Goal: Transaction & Acquisition: Purchase product/service

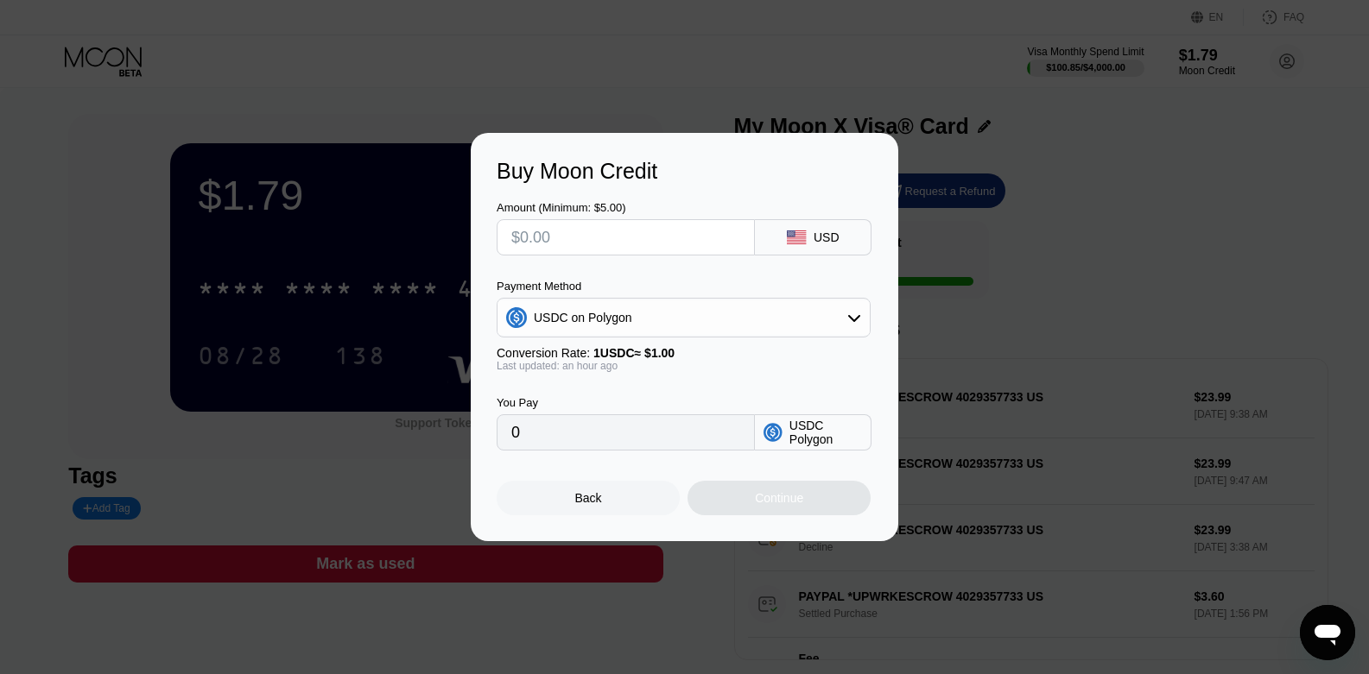
type input "$1"
type input "1.00000000"
type input "$18"
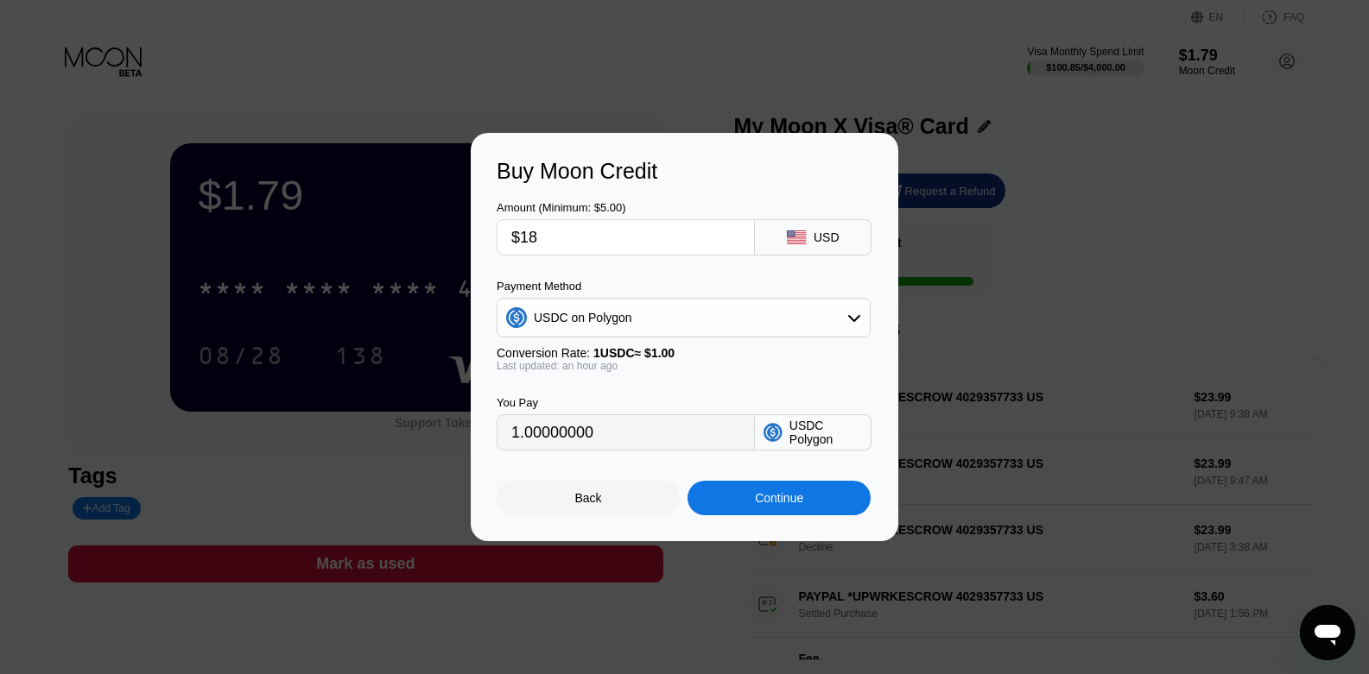
type input "18.00000000"
type input "$18"
drag, startPoint x: 706, startPoint y: 492, endPoint x: 709, endPoint y: 390, distance: 101.9
click at [709, 390] on div "Amount (Minimum: $5.00) $18 USD Payment Method USDC on Polygon Conversion Rate:…" at bounding box center [685, 350] width 376 height 332
click at [583, 528] on div "Buy Moon Credit Amount (Minimum: $5.00) $18 USD Payment Method USDC on Polygon …" at bounding box center [684, 337] width 427 height 408
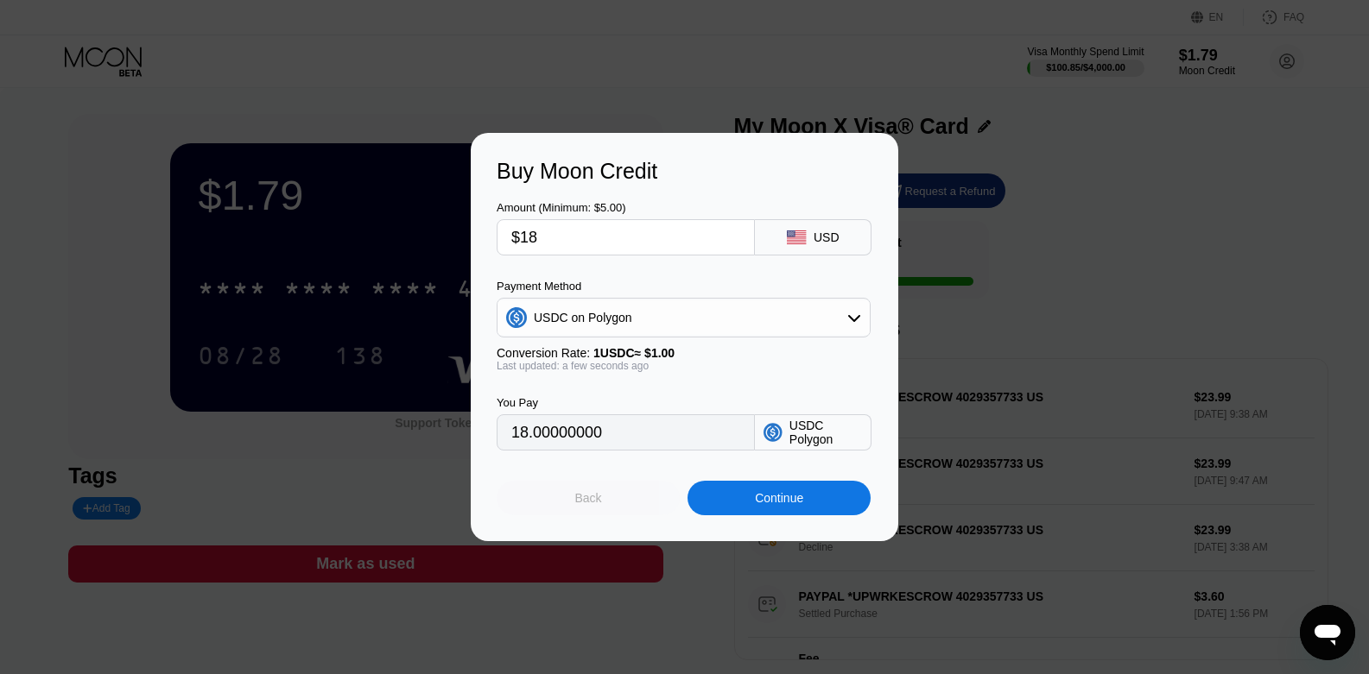
click at [562, 516] on div "Back" at bounding box center [588, 498] width 183 height 35
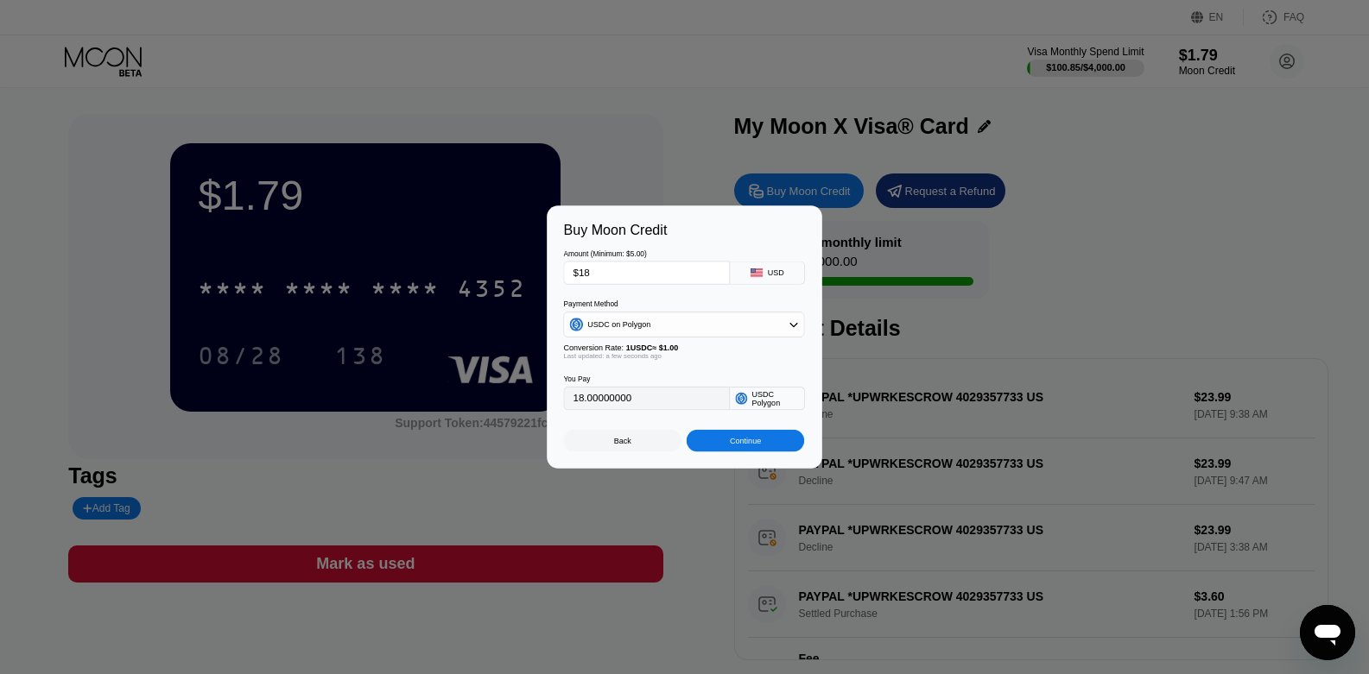
click at [548, 509] on div at bounding box center [691, 337] width 1382 height 674
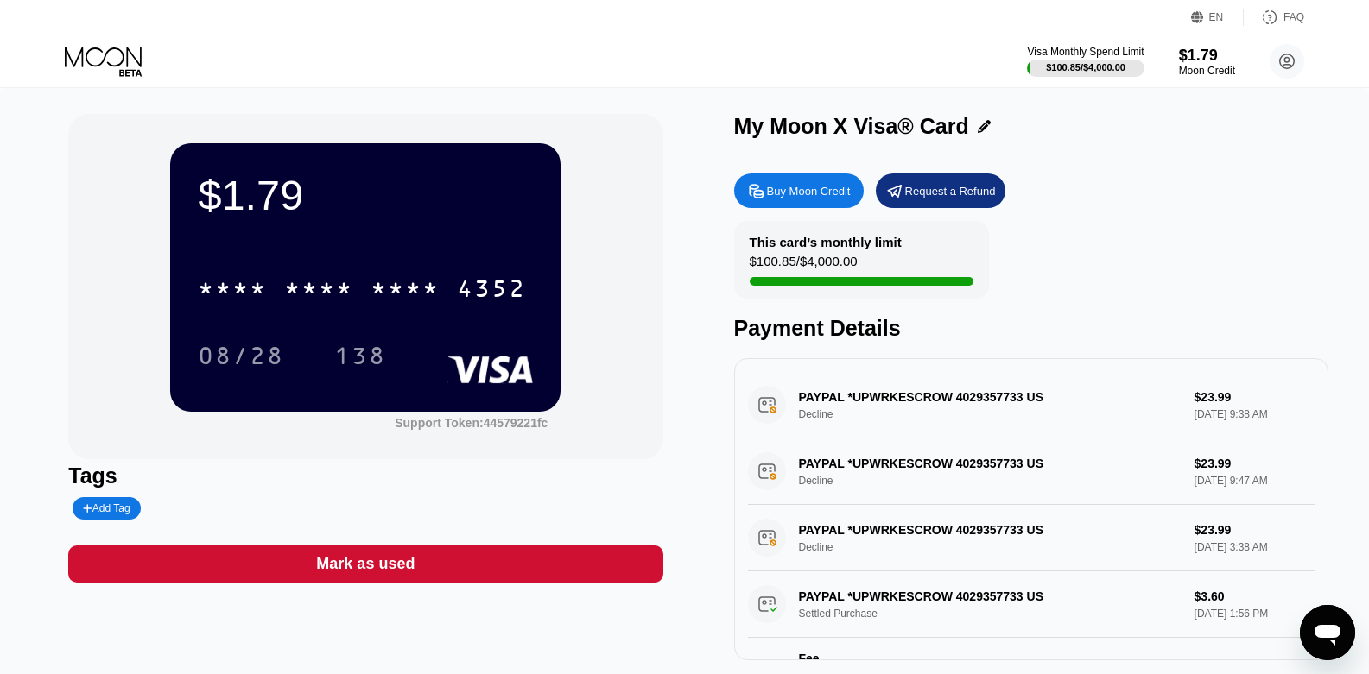
drag, startPoint x: 1175, startPoint y: 404, endPoint x: 1274, endPoint y: 380, distance: 101.4
click at [1274, 380] on div "PAYPAL *UPWRKESCROW 4029357733 US Decline $23.99 Sep 20, 2025 9:38 AM" at bounding box center [1031, 405] width 566 height 66
drag, startPoint x: 1163, startPoint y: 307, endPoint x: 1117, endPoint y: 263, distance: 64.7
click at [1117, 263] on div "This card’s monthly limit $100.85 / $4,000.00 Payment Details" at bounding box center [1031, 281] width 594 height 120
drag, startPoint x: 1161, startPoint y: 433, endPoint x: 1292, endPoint y: 409, distance: 133.3
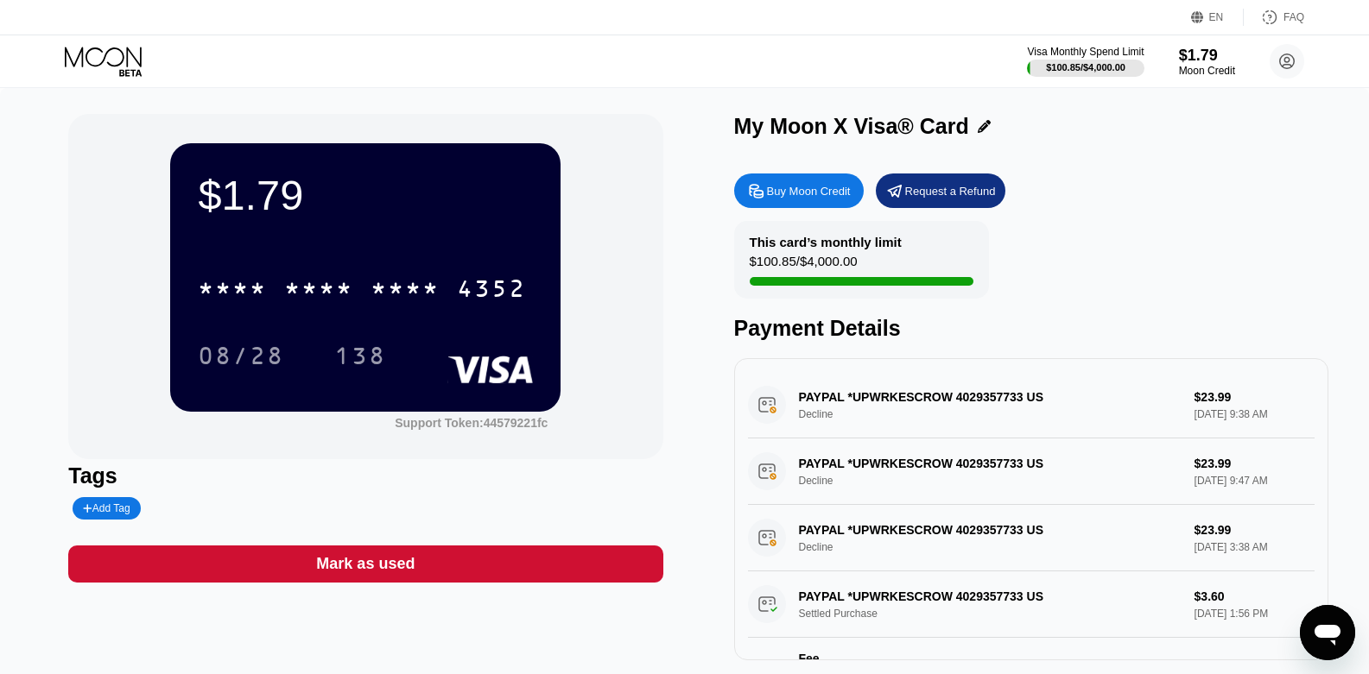
click at [1292, 409] on div "PAYPAL *UPWRKESCROW 4029357733 US Decline $23.99 Sep 20, 2025 9:38 AM" at bounding box center [1031, 405] width 566 height 66
drag, startPoint x: 1294, startPoint y: 424, endPoint x: 1245, endPoint y: 415, distance: 49.1
click at [1245, 415] on div "PAYPAL *UPWRKESCROW 4029357733 US Decline $23.99 Sep 20, 2025 9:38 AM" at bounding box center [1031, 405] width 566 height 66
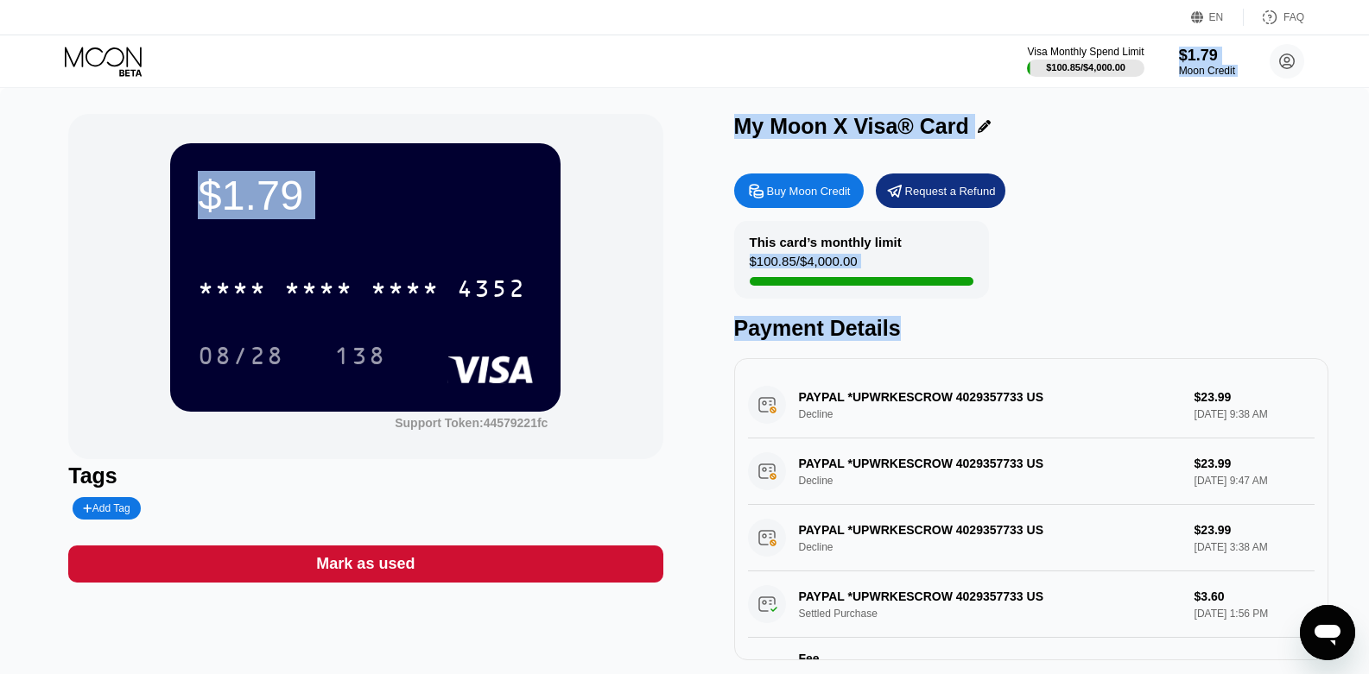
drag, startPoint x: 1311, startPoint y: 343, endPoint x: 1091, endPoint y: 217, distance: 253.7
click at [1018, 67] on div "EN Language English Save FAQ Visa Monthly Spend Limit $100.85 / $4,000.00 $1.79…" at bounding box center [684, 337] width 1369 height 674
click at [1121, 256] on div "This card’s monthly limit $100.85 / $4,000.00 Payment Details" at bounding box center [1031, 281] width 594 height 120
click at [1123, 256] on div "This card’s monthly limit $100.85 / $4,000.00 Payment Details" at bounding box center [1031, 281] width 594 height 120
click at [890, 138] on div "My Moon X Visa® Card" at bounding box center [851, 126] width 235 height 25
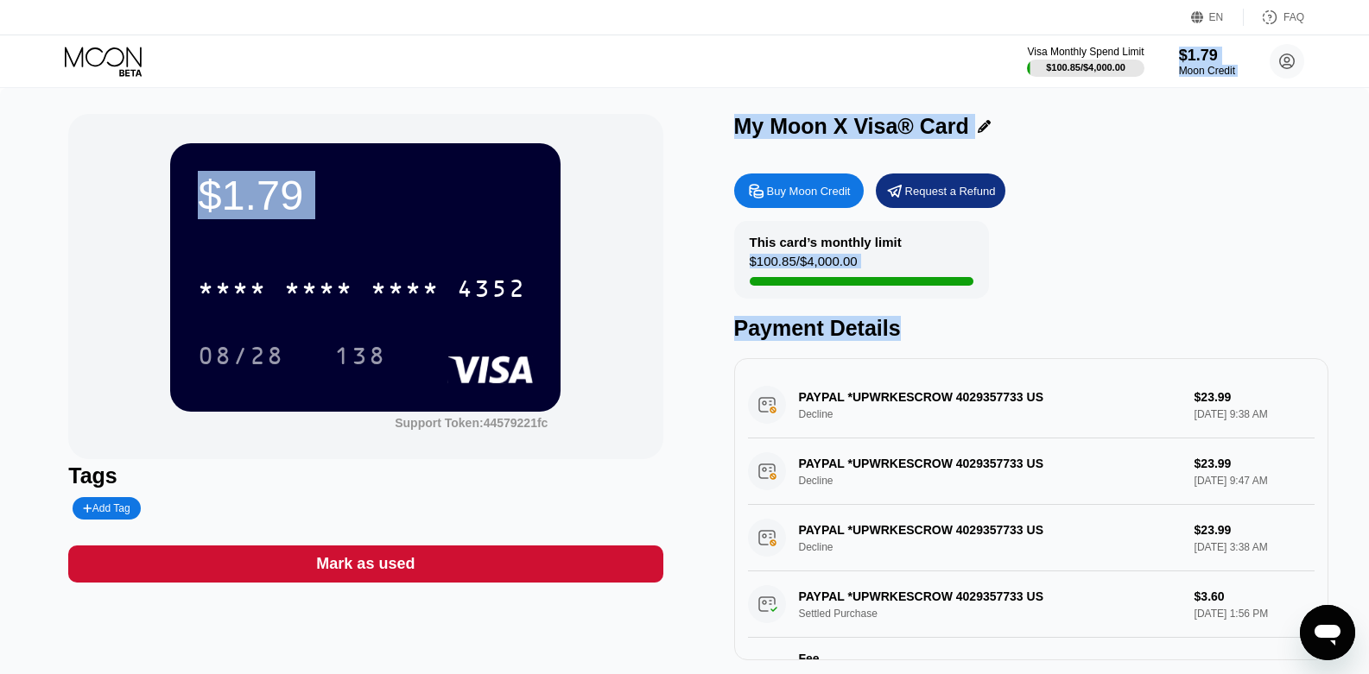
click at [483, 249] on div "$1.79 * * * * * * * * * * * * 4352 08/28 138" at bounding box center [365, 277] width 390 height 268
click at [373, 198] on div "$1.79" at bounding box center [365, 195] width 335 height 48
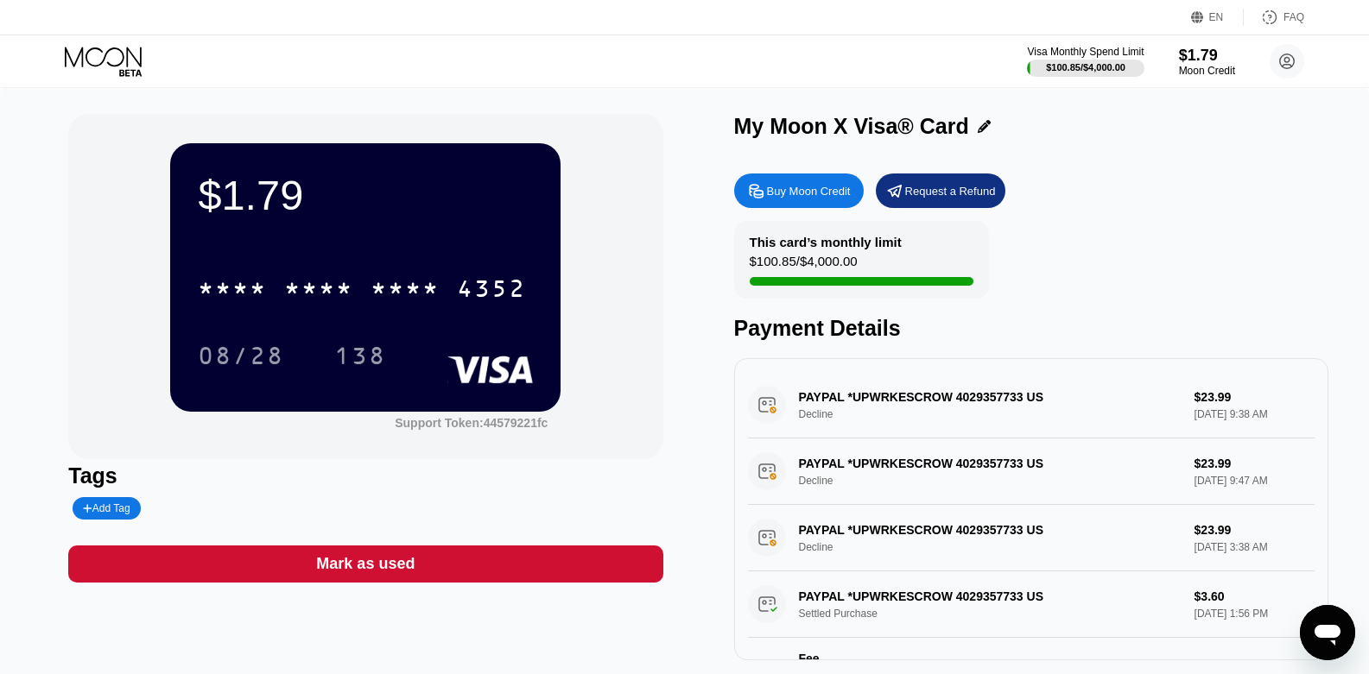
click at [831, 195] on div "Buy Moon Credit" at bounding box center [809, 191] width 84 height 15
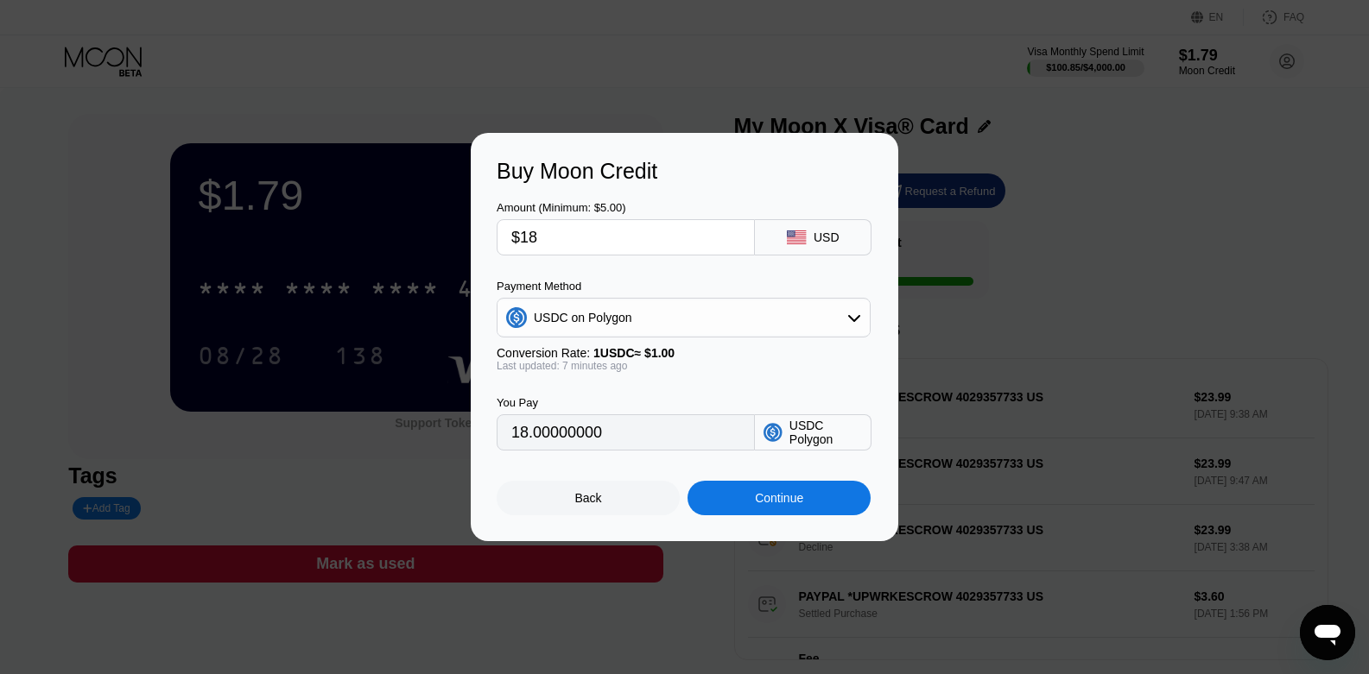
drag, startPoint x: 625, startPoint y: 244, endPoint x: 80, endPoint y: 130, distance: 556.7
click at [80, 133] on div "Buy Moon Credit Amount (Minimum: $5.00) $18 USD Payment Method USDC on Polygon …" at bounding box center [684, 337] width 1369 height 408
type input "$2"
type input "2.00000000"
type input "$24"
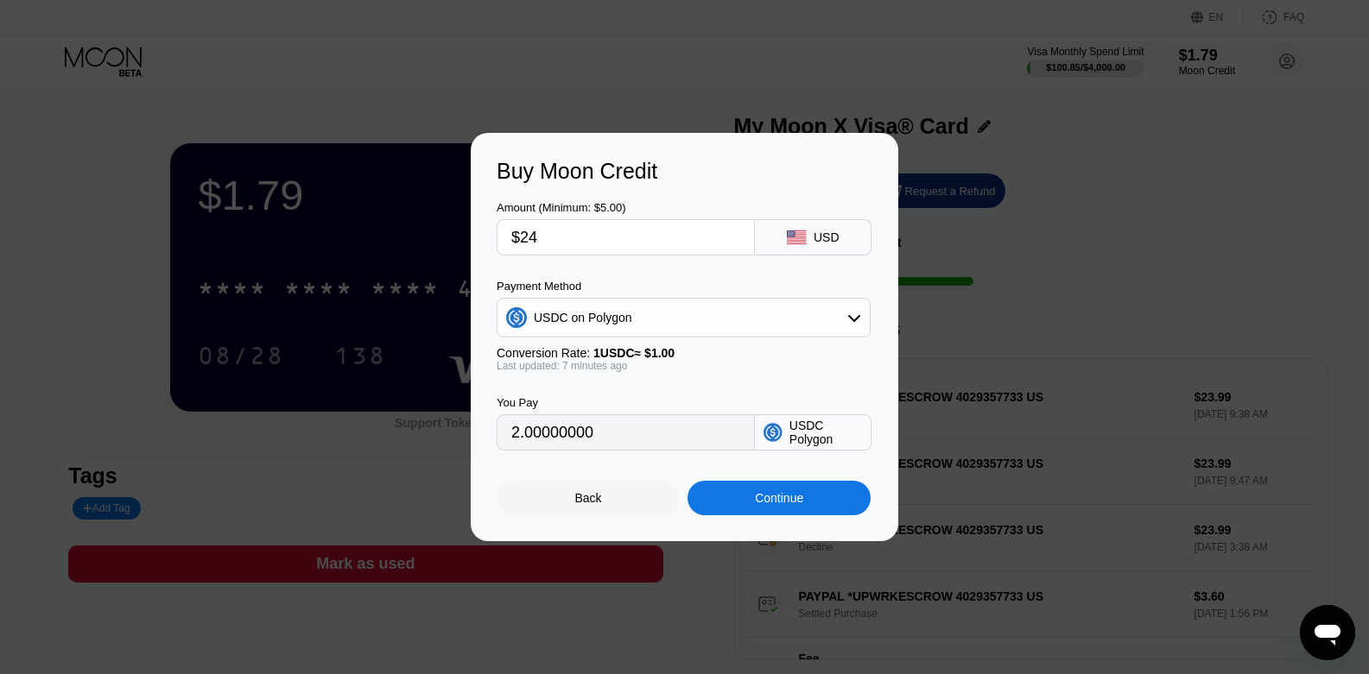
type input "24.00000000"
type input "$24"
click at [735, 494] on div "Continue" at bounding box center [778, 498] width 183 height 35
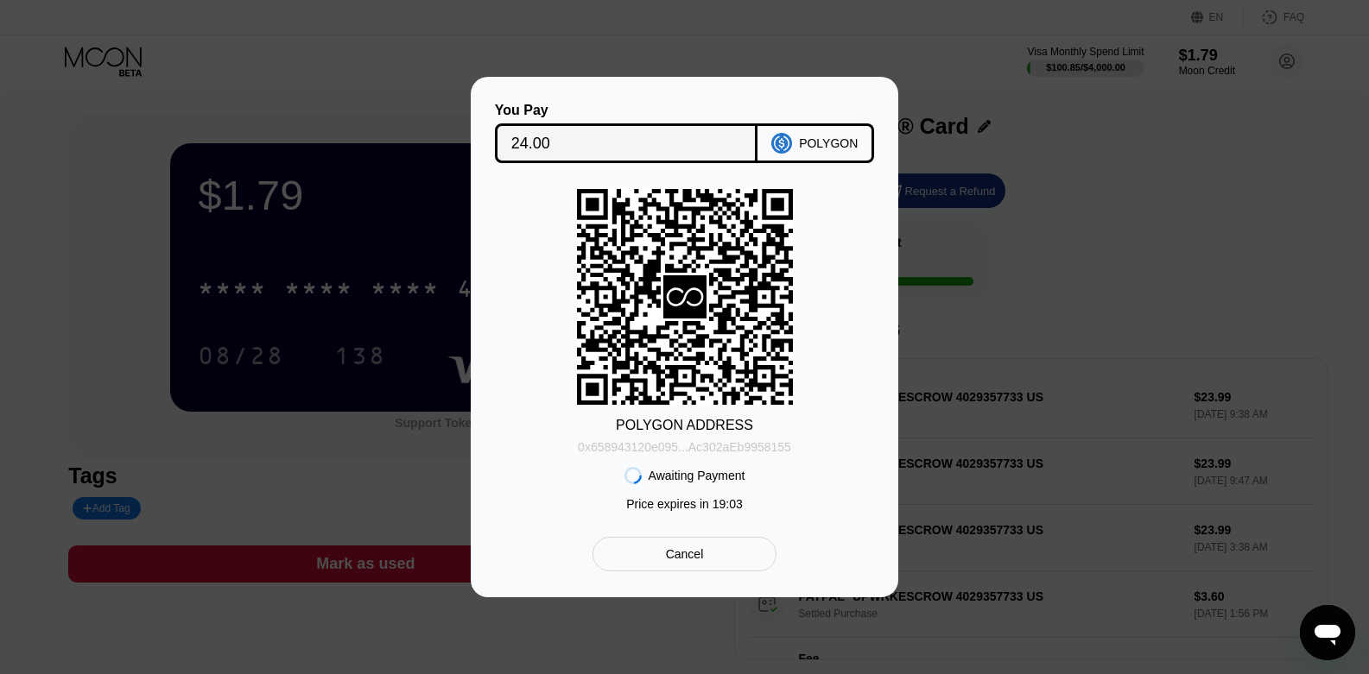
click at [754, 453] on div "0x658943120e095...Ac302aEb9958155" at bounding box center [684, 447] width 213 height 14
click at [737, 569] on div "Cancel" at bounding box center [684, 554] width 184 height 35
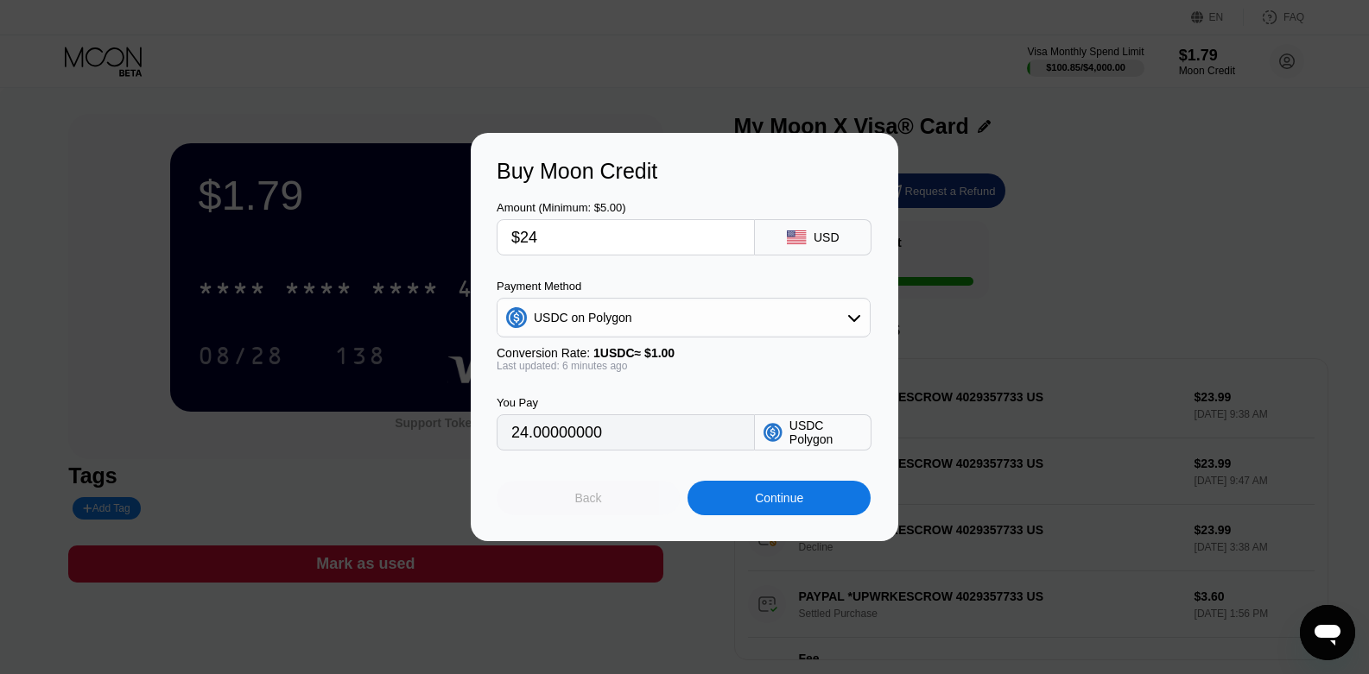
click at [613, 502] on div "Back" at bounding box center [588, 498] width 183 height 35
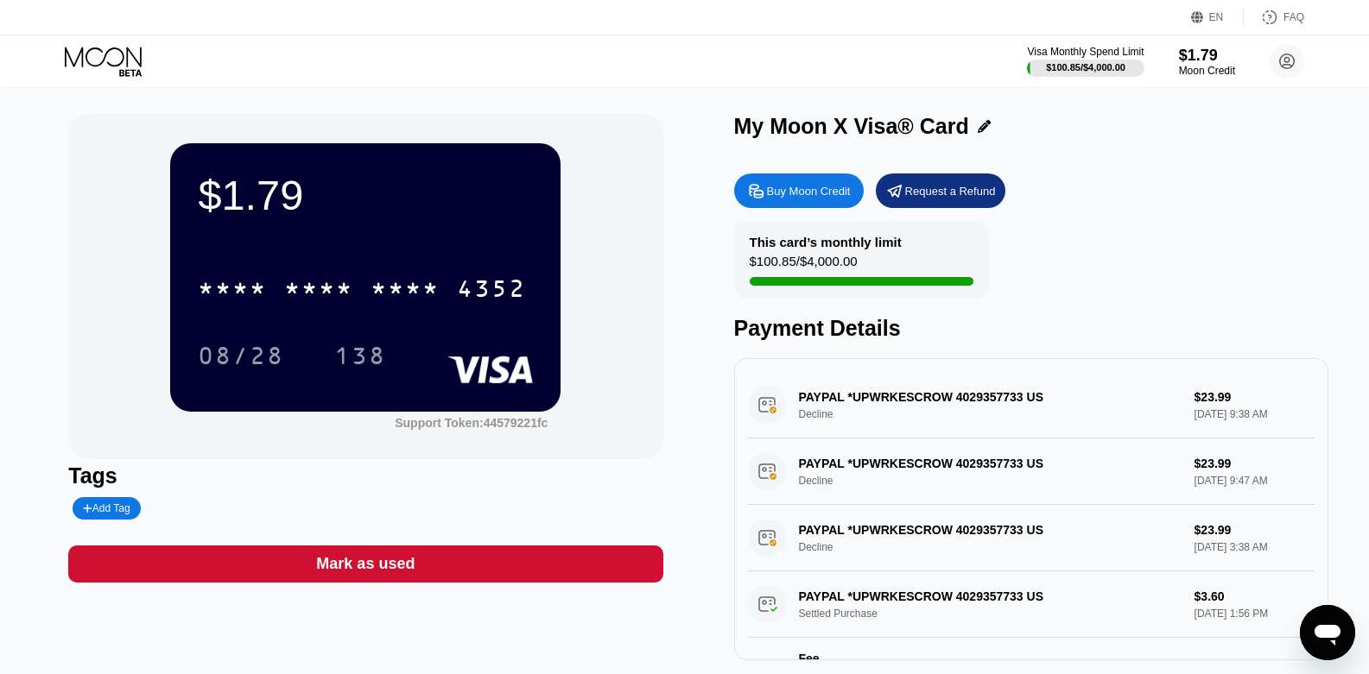
click at [832, 183] on div "Buy Moon Credit" at bounding box center [799, 191] width 130 height 35
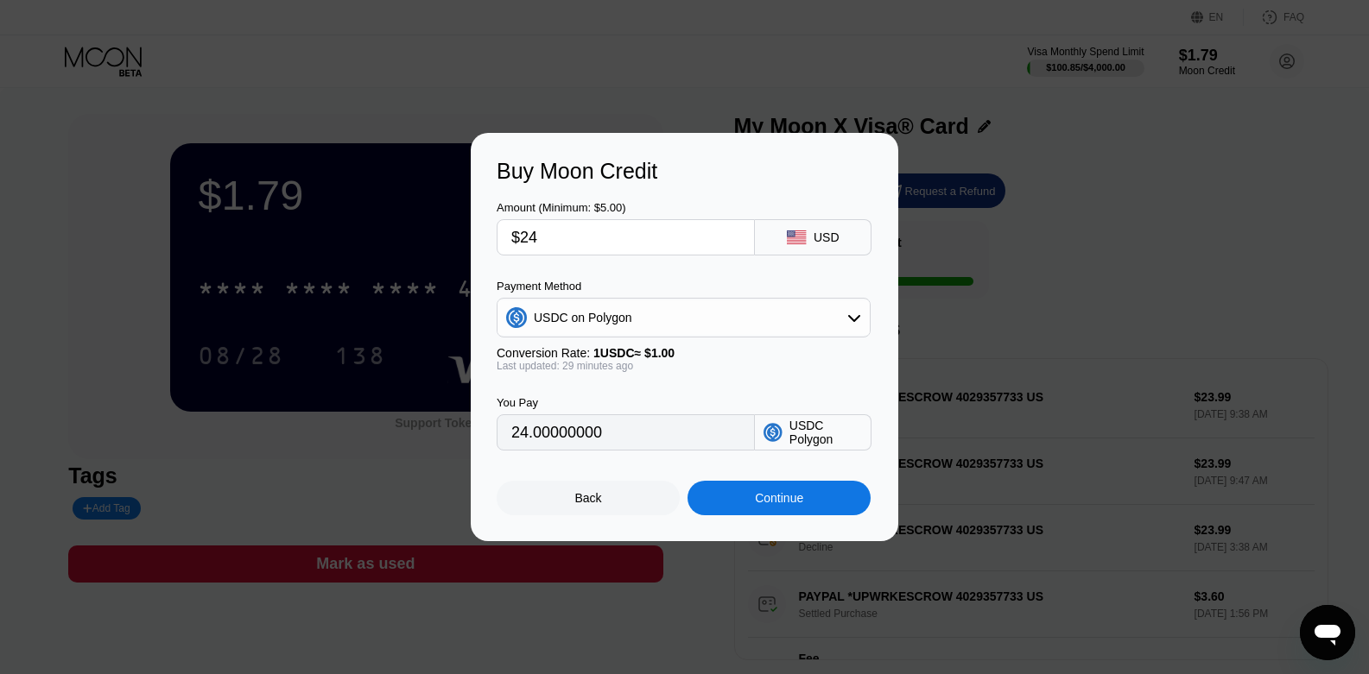
click at [647, 244] on input "$24" at bounding box center [625, 237] width 229 height 35
click at [811, 500] on div "Continue" at bounding box center [778, 498] width 183 height 35
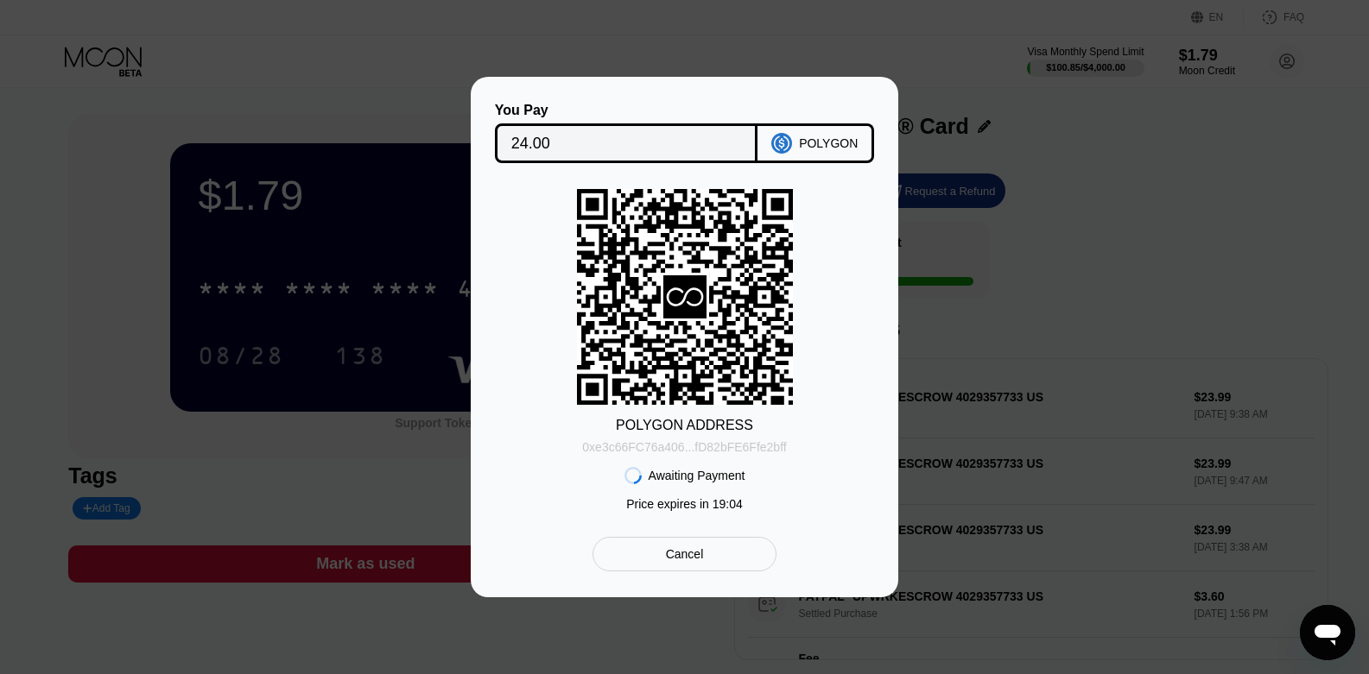
click at [743, 450] on div "0xe3c66FC76a406...fD82bFE6Ffe2bff" at bounding box center [684, 447] width 204 height 14
click at [708, 556] on div "Cancel" at bounding box center [684, 554] width 184 height 35
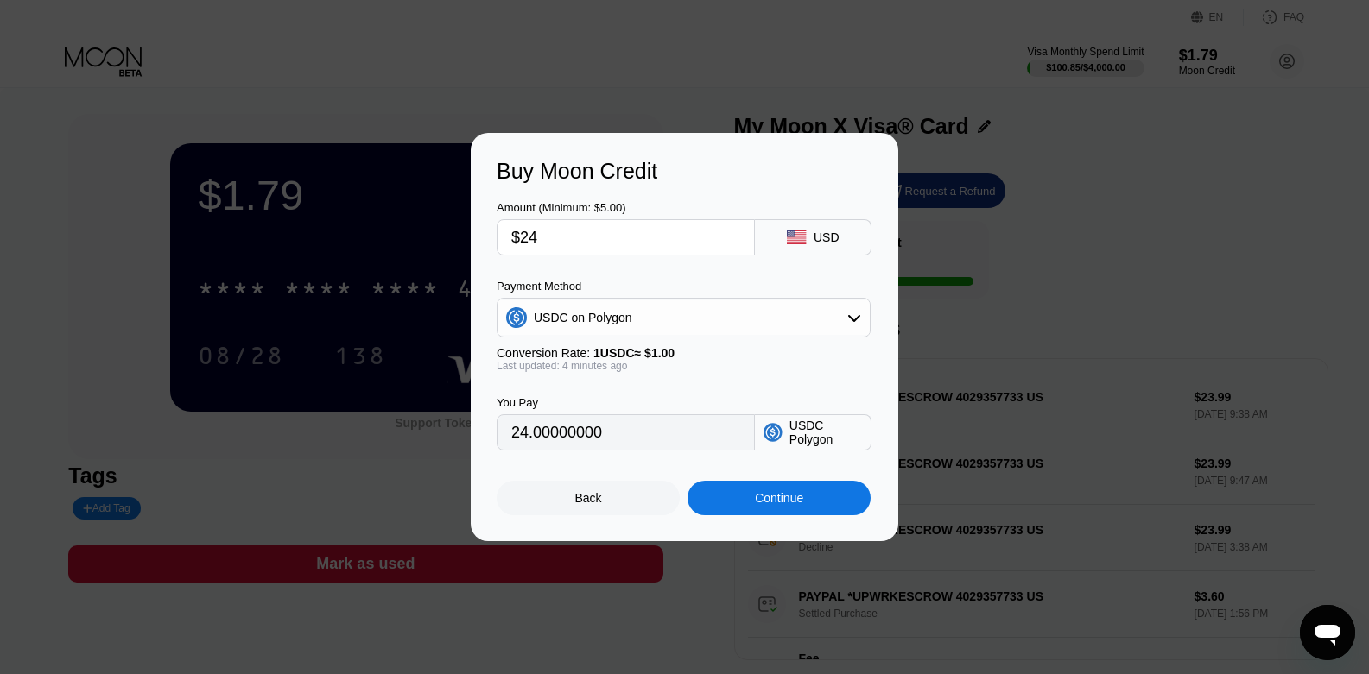
click at [612, 243] on input "$24" at bounding box center [625, 237] width 229 height 35
type input "$2"
type input "2.00000000"
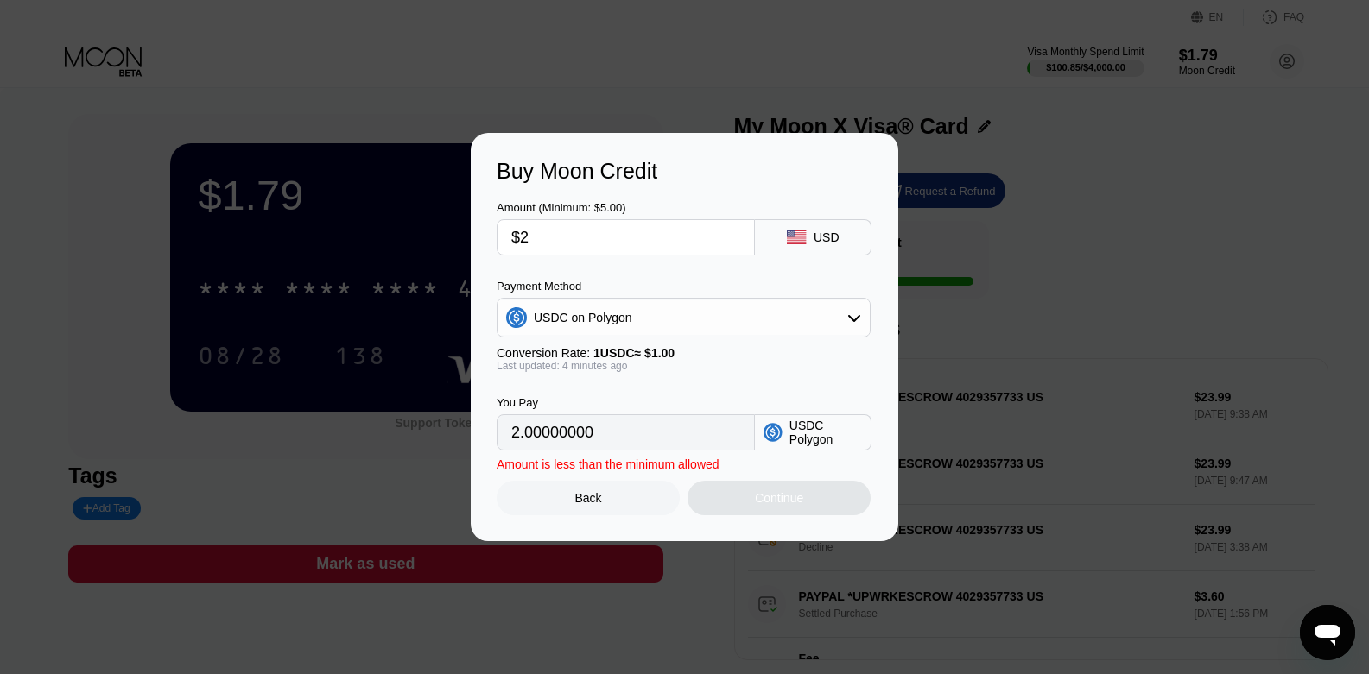
type input "$23"
type input "23.00000000"
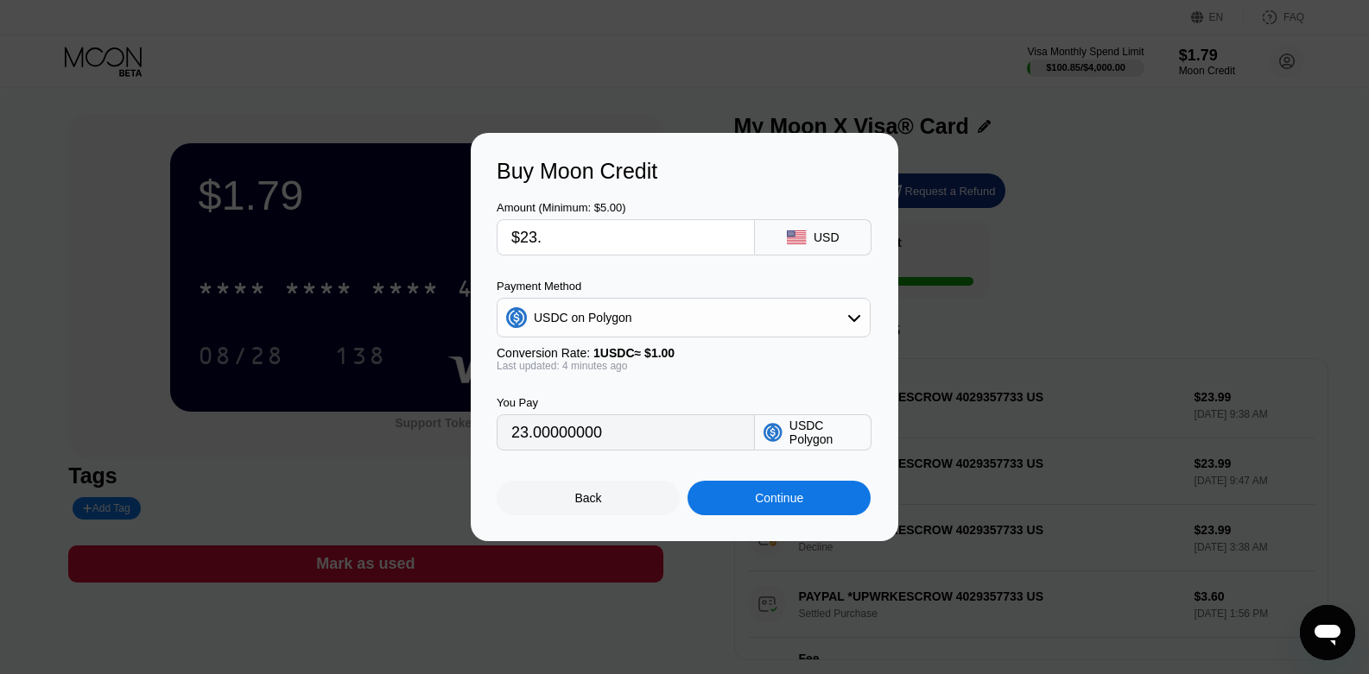
type input "$23.3"
type input "23.30000000"
type input "$23.3"
click at [742, 503] on div "Continue" at bounding box center [778, 498] width 183 height 35
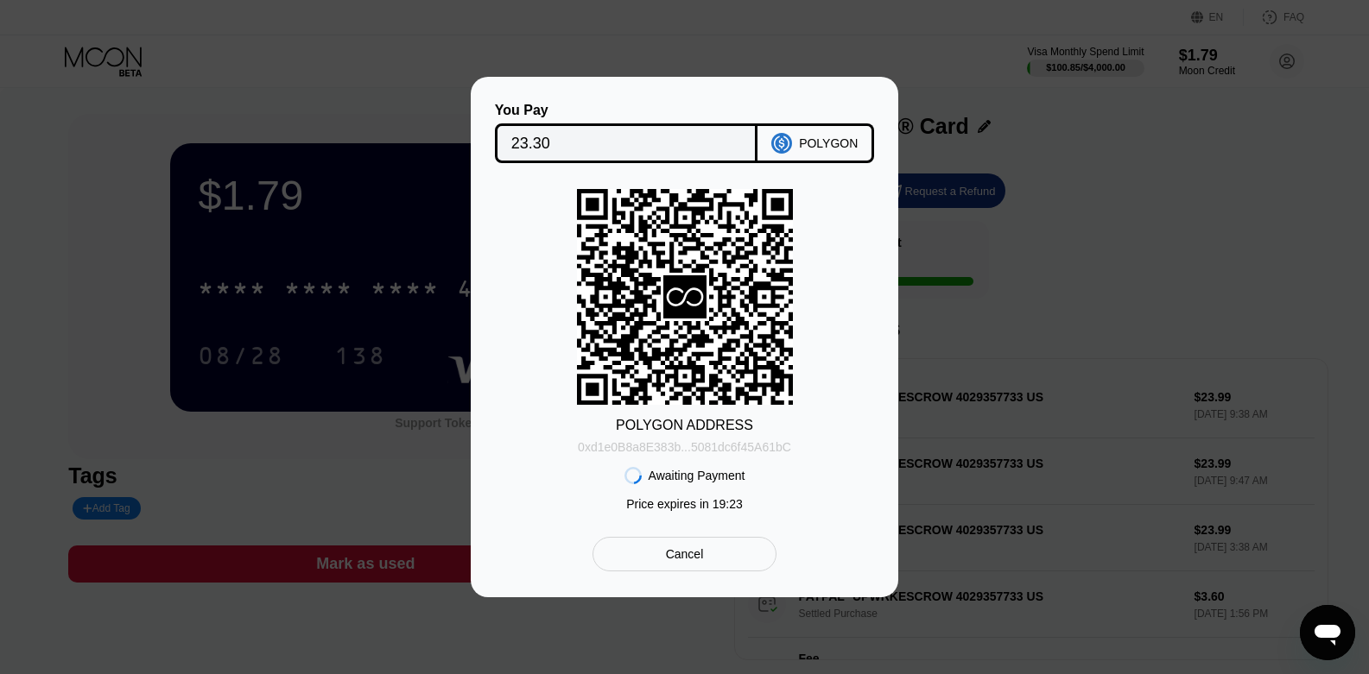
click at [753, 445] on div "0xd1e0B8a8E383b...5081dc6f45A61bC" at bounding box center [684, 447] width 213 height 14
click at [790, 279] on icon at bounding box center [685, 298] width 216 height 212
click at [764, 269] on icon at bounding box center [685, 298] width 216 height 212
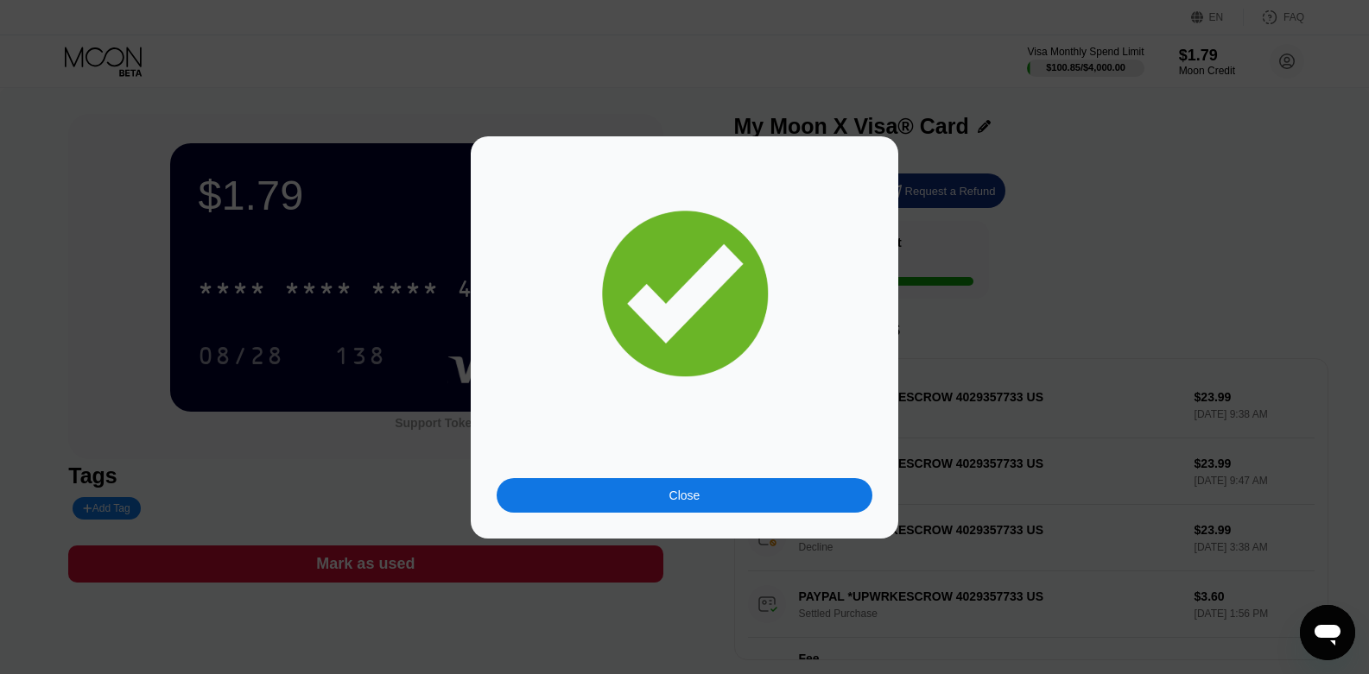
click at [732, 479] on div "Close" at bounding box center [685, 495] width 376 height 35
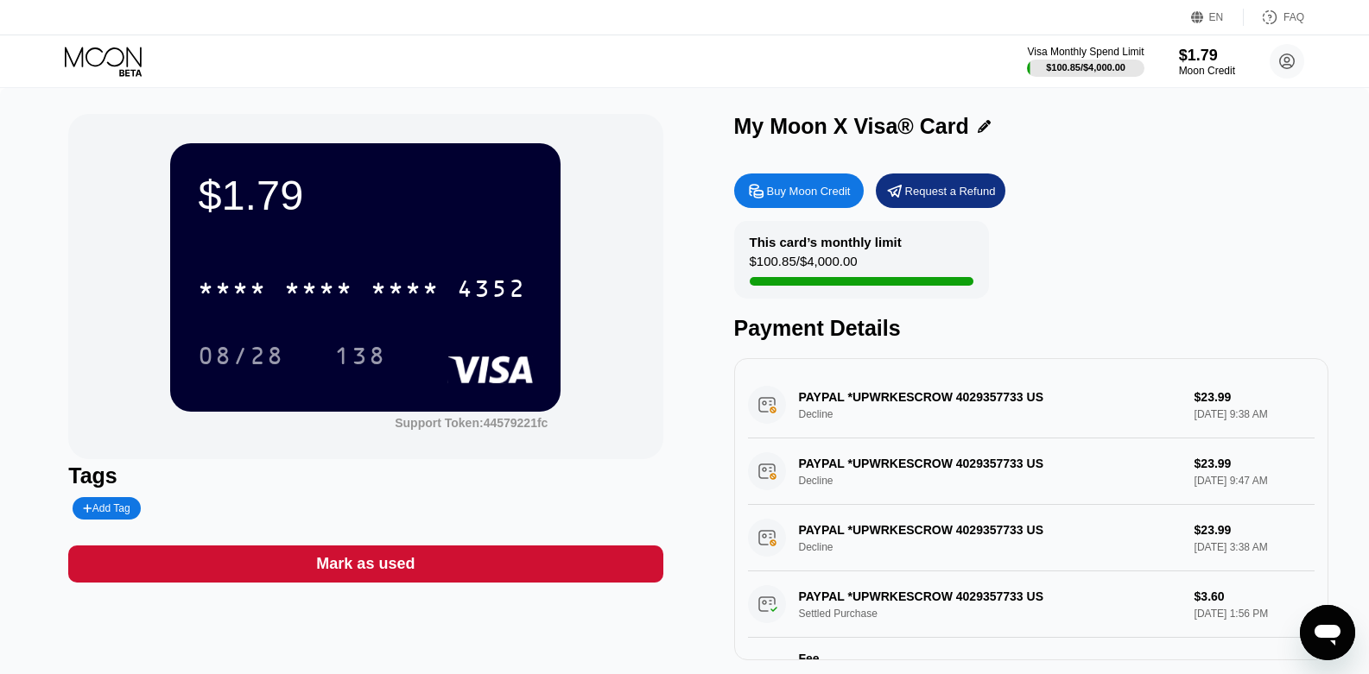
click at [155, 60] on div at bounding box center [118, 62] width 106 height 30
click at [113, 50] on icon at bounding box center [105, 62] width 80 height 30
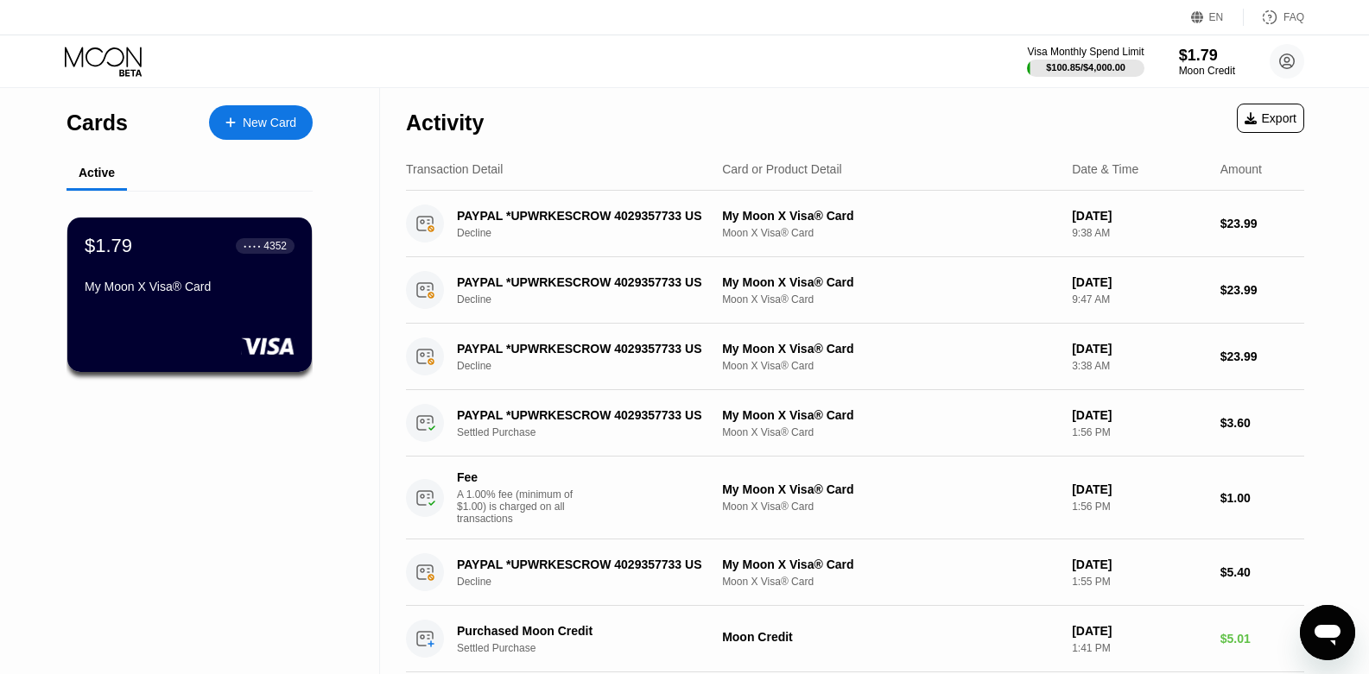
click at [1294, 19] on div "FAQ" at bounding box center [1293, 17] width 21 height 12
click at [1214, 55] on div "$1.79" at bounding box center [1207, 55] width 58 height 18
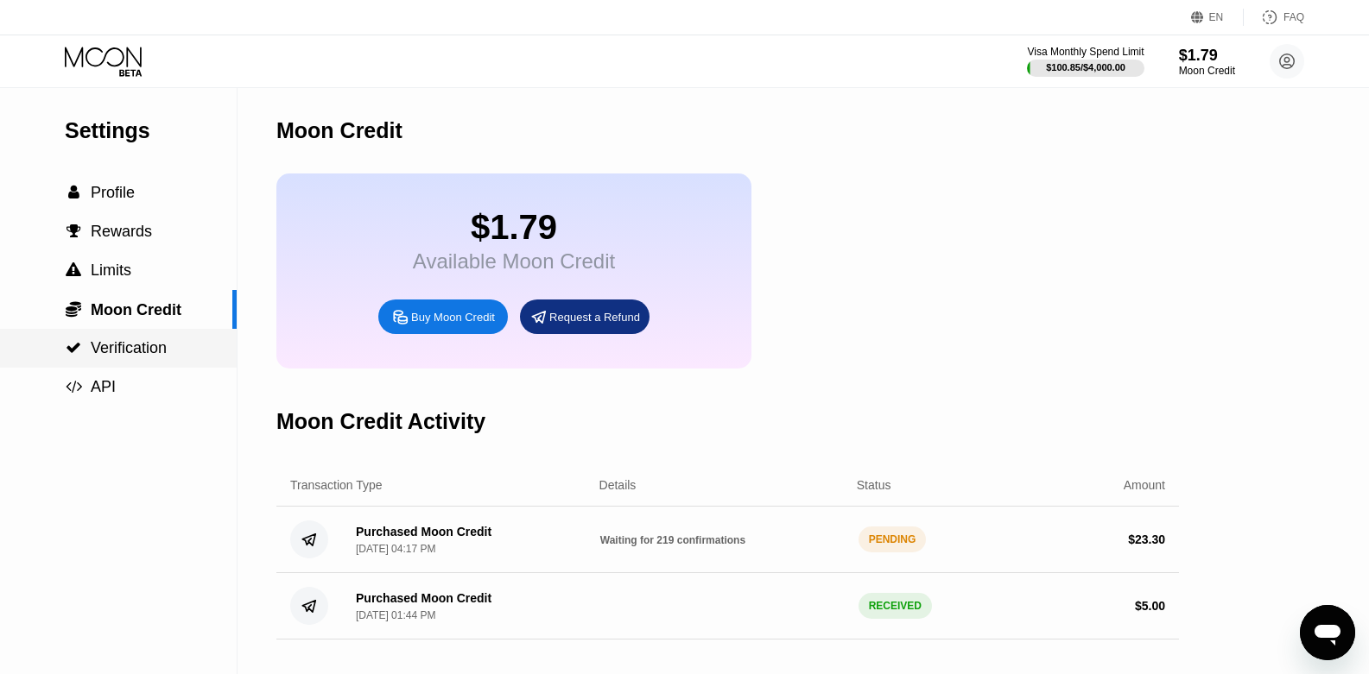
click at [130, 350] on span "Verification" at bounding box center [129, 347] width 76 height 17
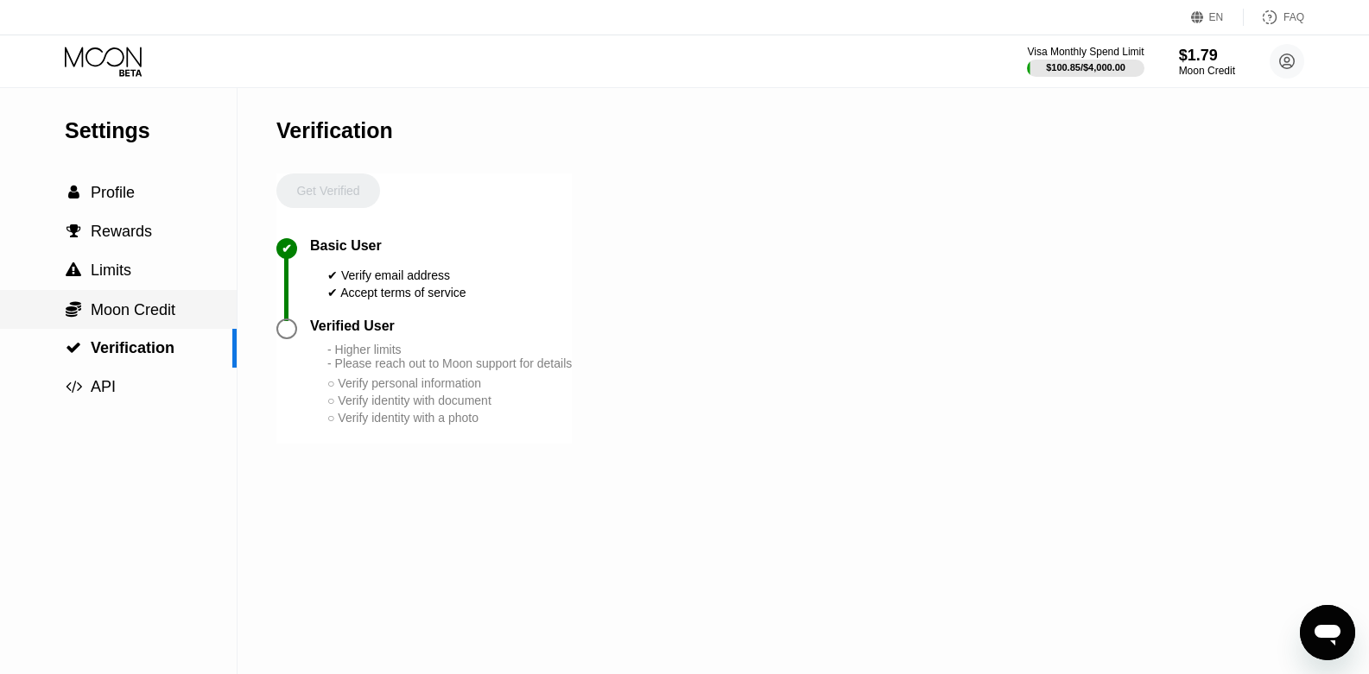
click at [147, 313] on span "Moon Credit" at bounding box center [133, 309] width 85 height 17
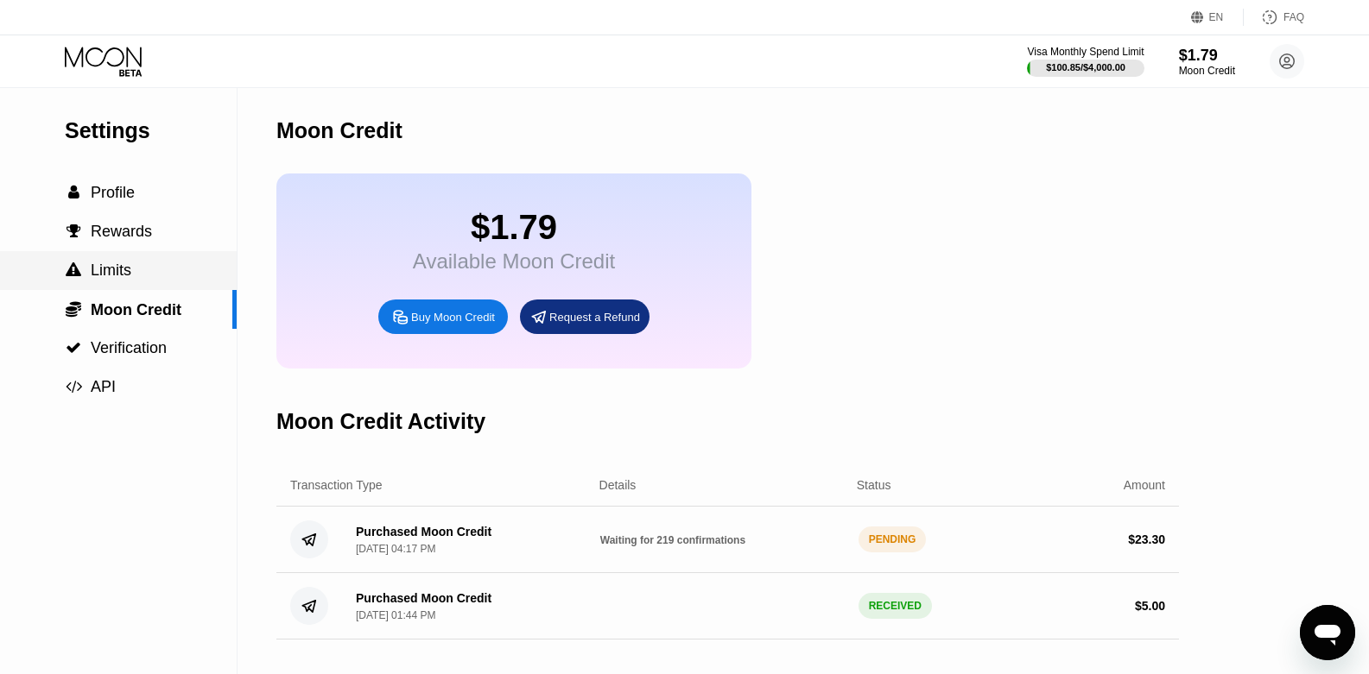
click at [142, 280] on div " Limits" at bounding box center [118, 271] width 237 height 18
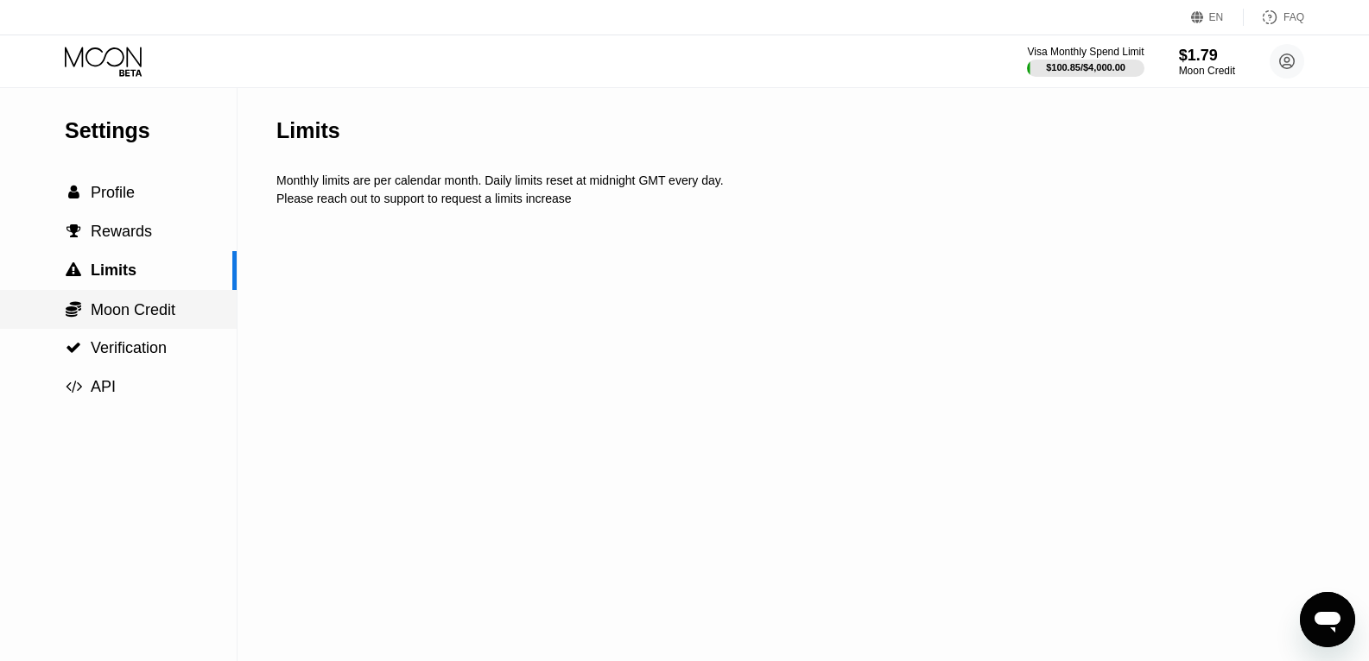
click at [142, 329] on div " Moon Credit" at bounding box center [118, 309] width 237 height 39
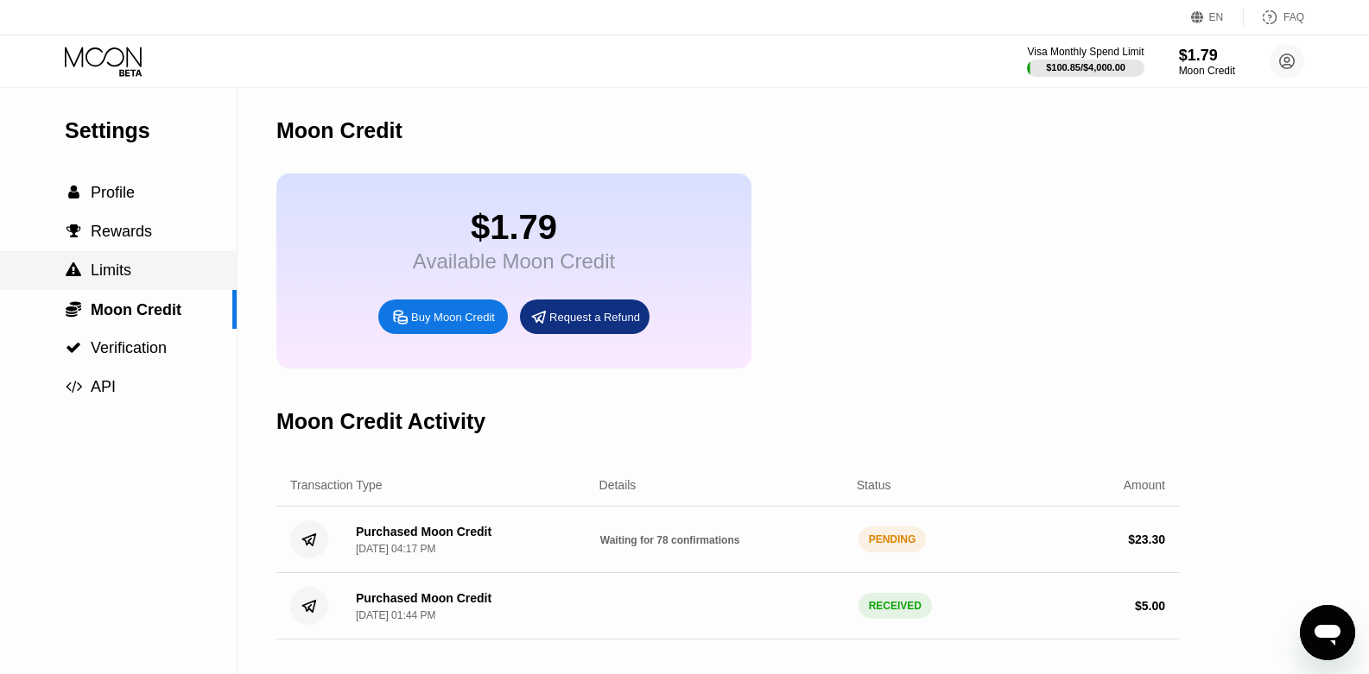
click at [152, 273] on div " Limits" at bounding box center [118, 271] width 237 height 18
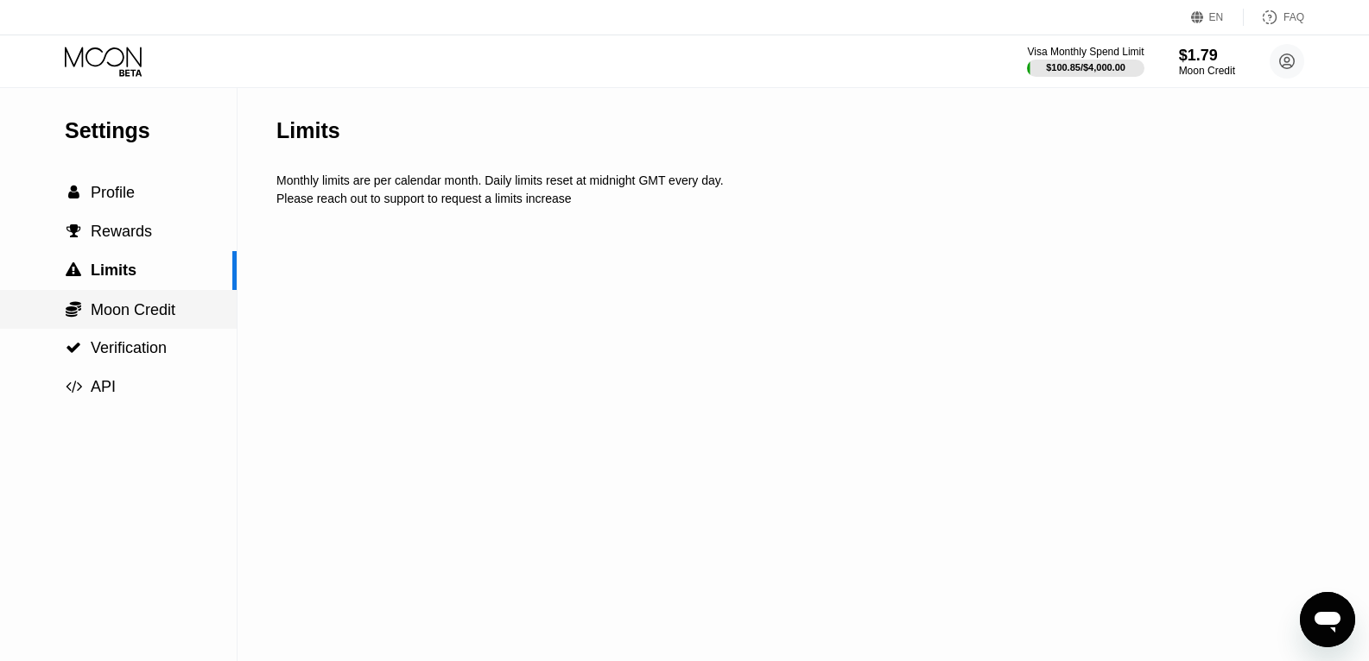
click at [155, 312] on span "Moon Credit" at bounding box center [133, 309] width 85 height 17
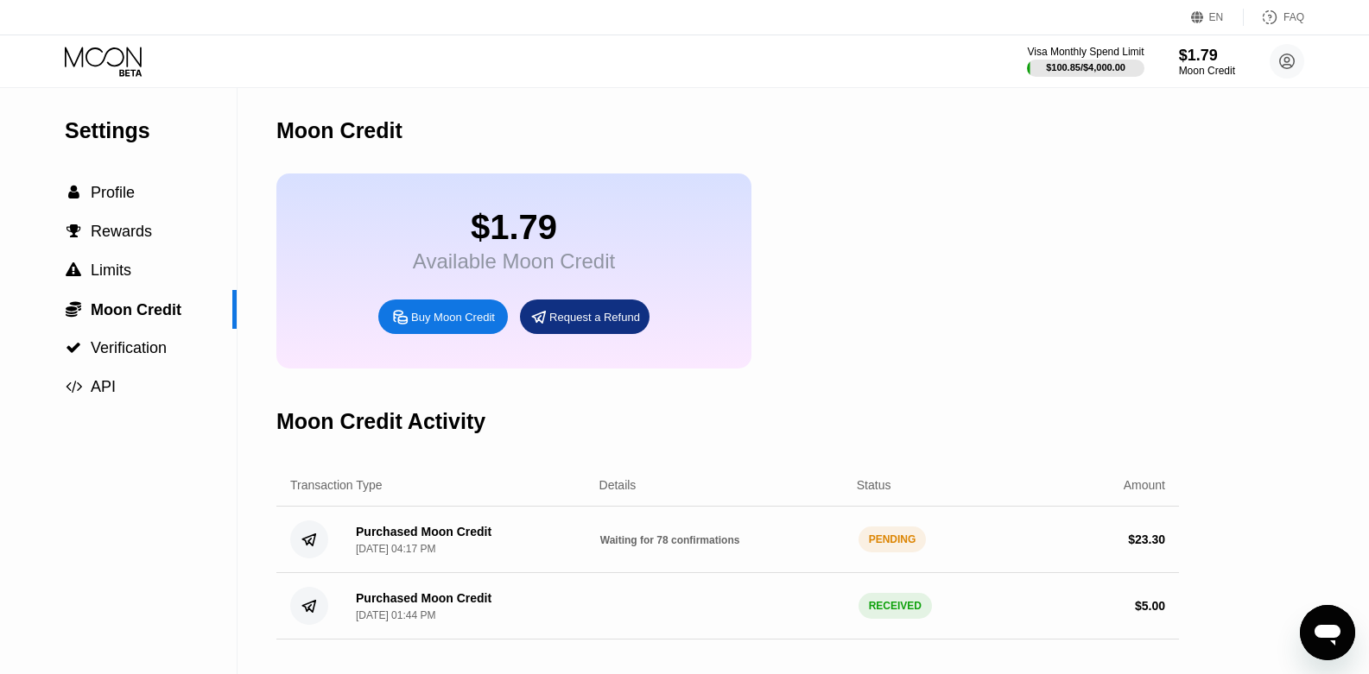
click at [115, 35] on div "EN Language English Save FAQ" at bounding box center [684, 17] width 1369 height 35
click at [128, 53] on icon at bounding box center [103, 57] width 77 height 20
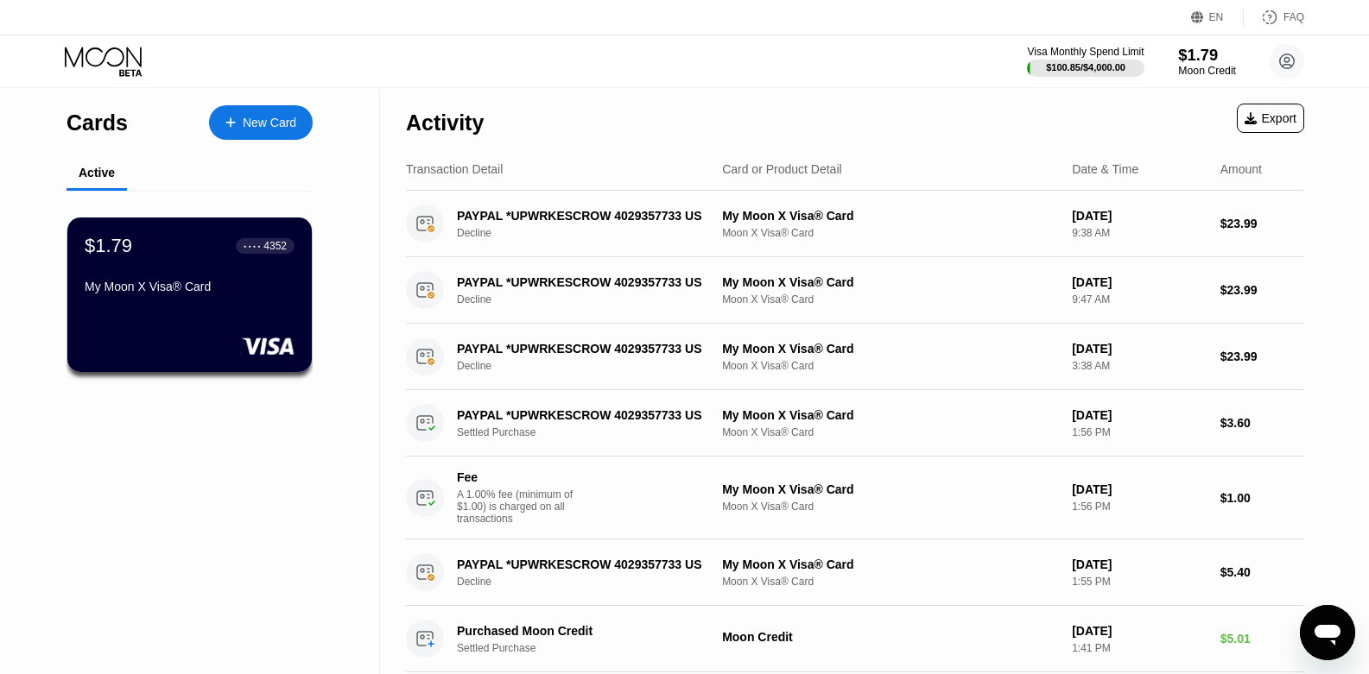
click at [1178, 46] on div "$1.79" at bounding box center [1207, 55] width 58 height 18
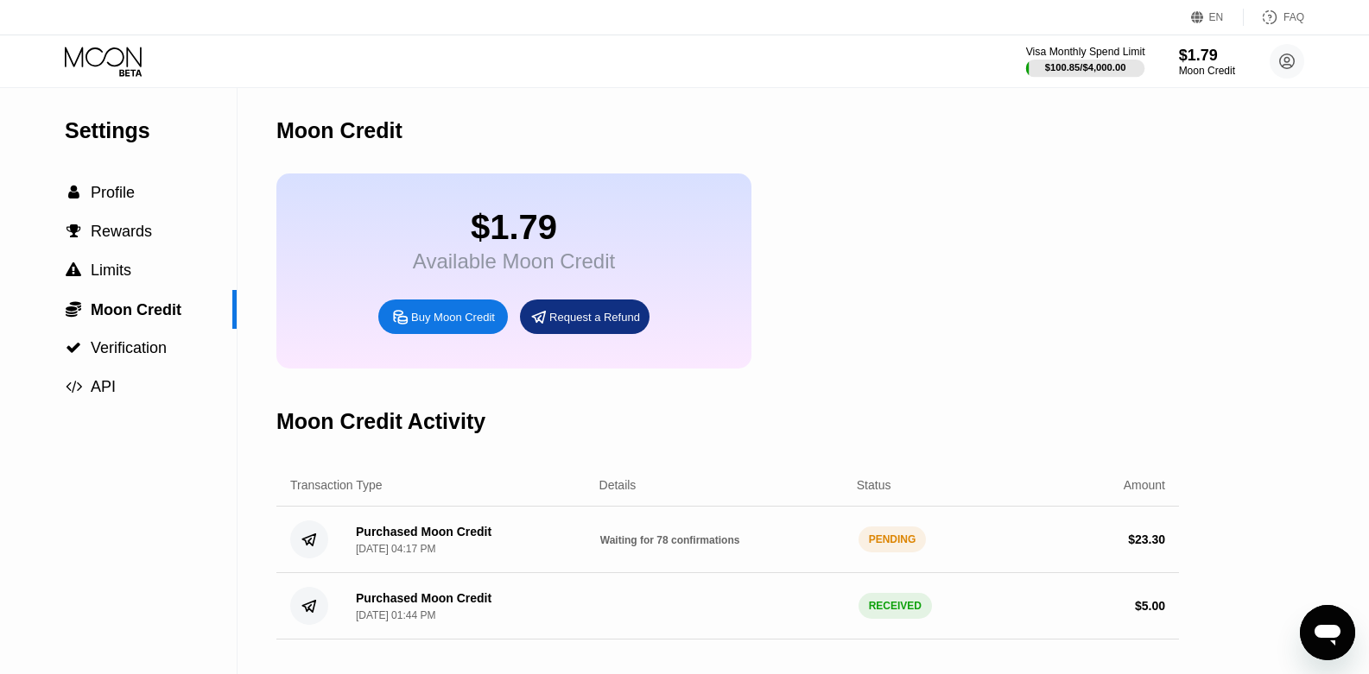
click at [1052, 57] on div "Visa Monthly Spend Limit" at bounding box center [1085, 52] width 119 height 12
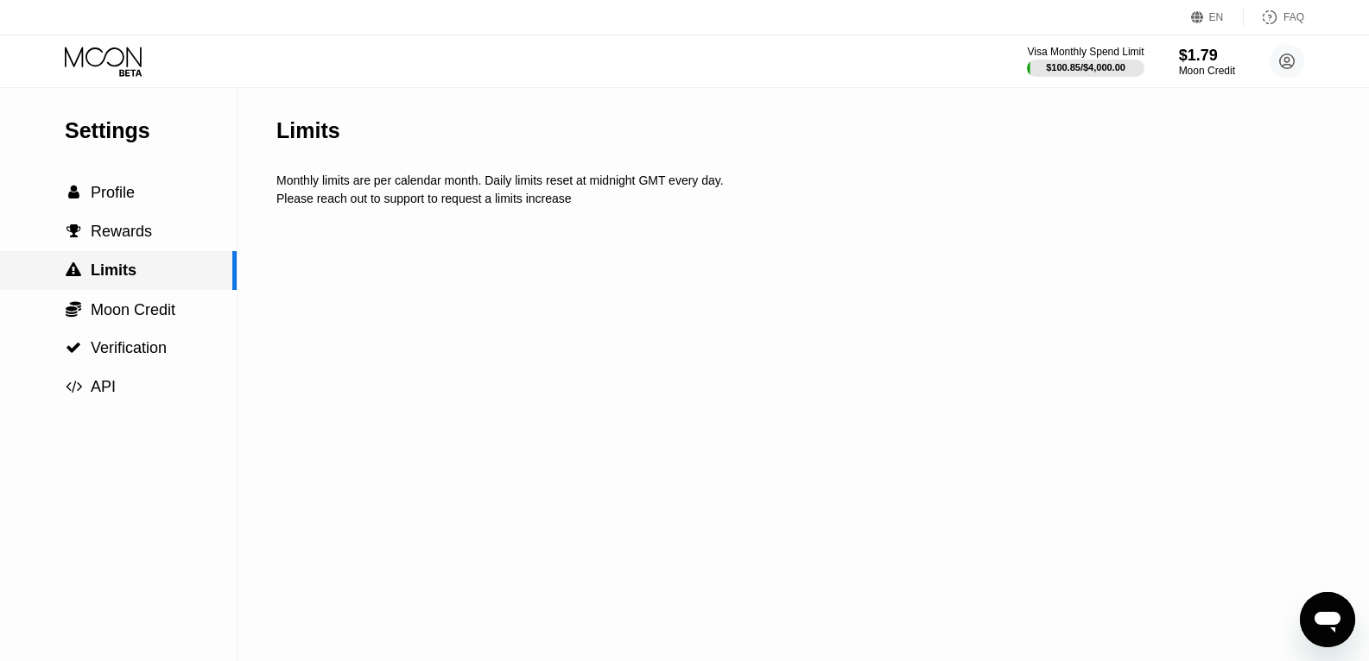
click at [170, 329] on div " Moon Credit" at bounding box center [118, 309] width 237 height 39
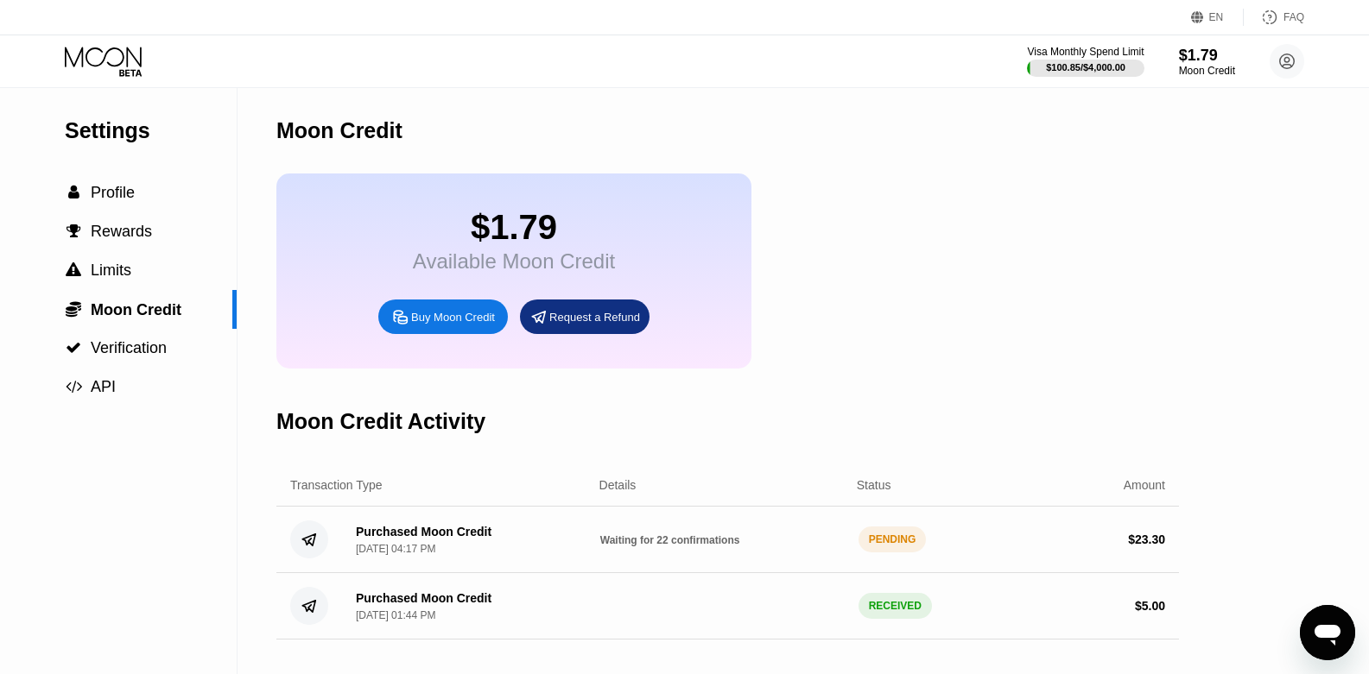
drag, startPoint x: 718, startPoint y: 544, endPoint x: 619, endPoint y: 561, distance: 99.9
click at [619, 561] on div "Purchased Moon Credit Sep 20, 2025, 04:17 PM Waiting for 22 confirmations PENDI…" at bounding box center [727, 540] width 902 height 66
drag, startPoint x: 458, startPoint y: 228, endPoint x: 571, endPoint y: 218, distance: 113.5
click at [571, 218] on div "$1.79" at bounding box center [514, 227] width 202 height 39
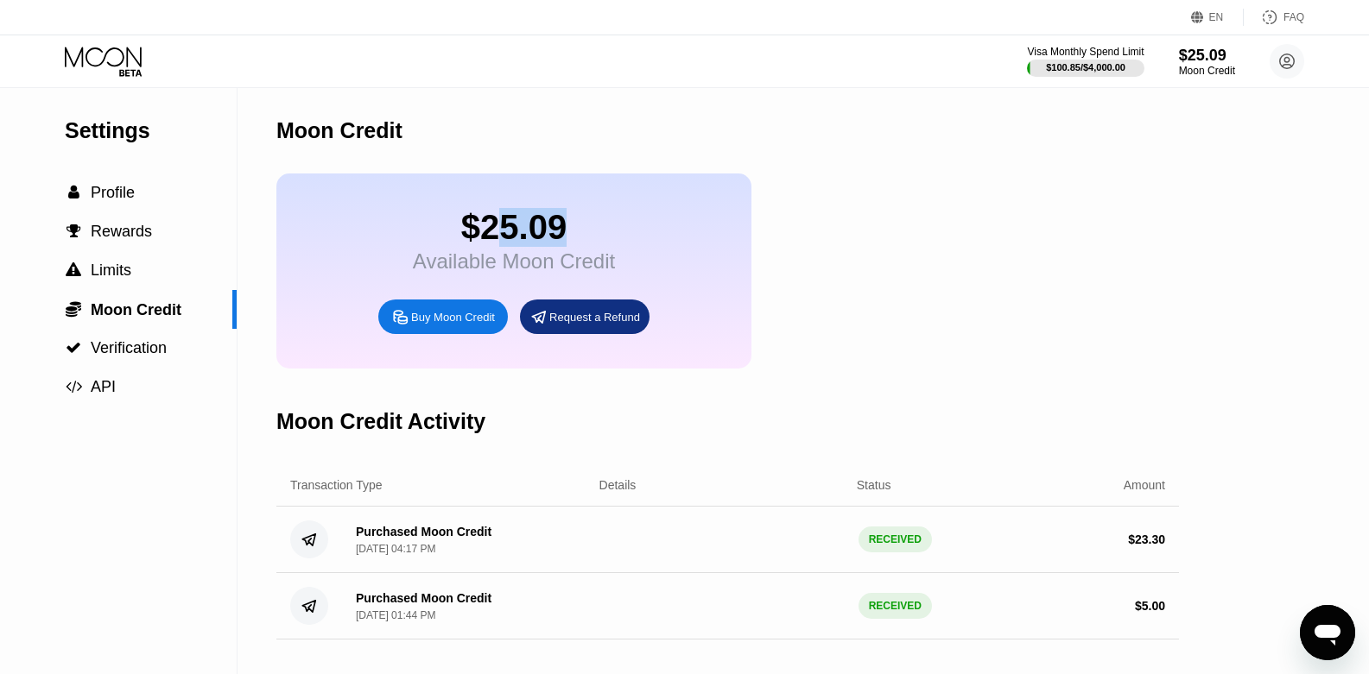
drag, startPoint x: 502, startPoint y: 236, endPoint x: 569, endPoint y: 230, distance: 67.6
click at [569, 230] on div "$25.09" at bounding box center [514, 227] width 202 height 39
click at [147, 69] on div at bounding box center [118, 62] width 106 height 30
click at [142, 66] on div at bounding box center [118, 62] width 106 height 30
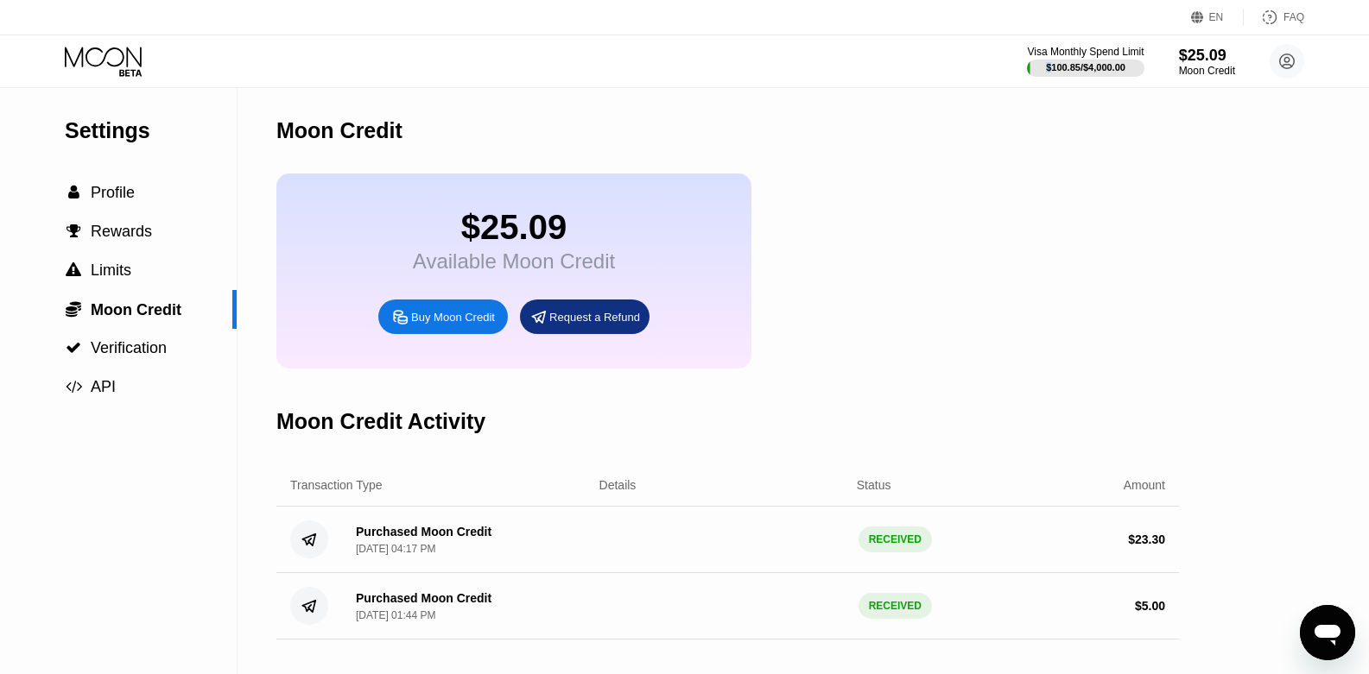
click at [127, 59] on icon at bounding box center [103, 57] width 77 height 20
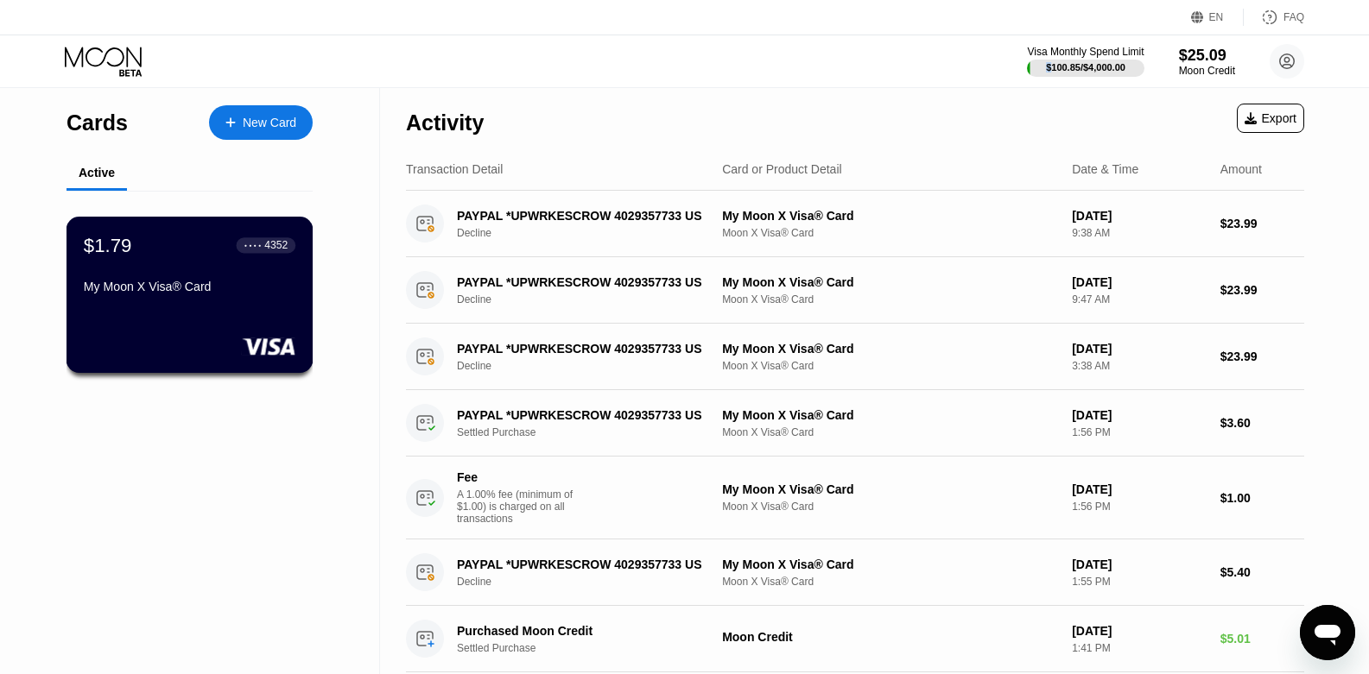
click at [219, 301] on div "My Moon X Visa® Card" at bounding box center [190, 290] width 212 height 21
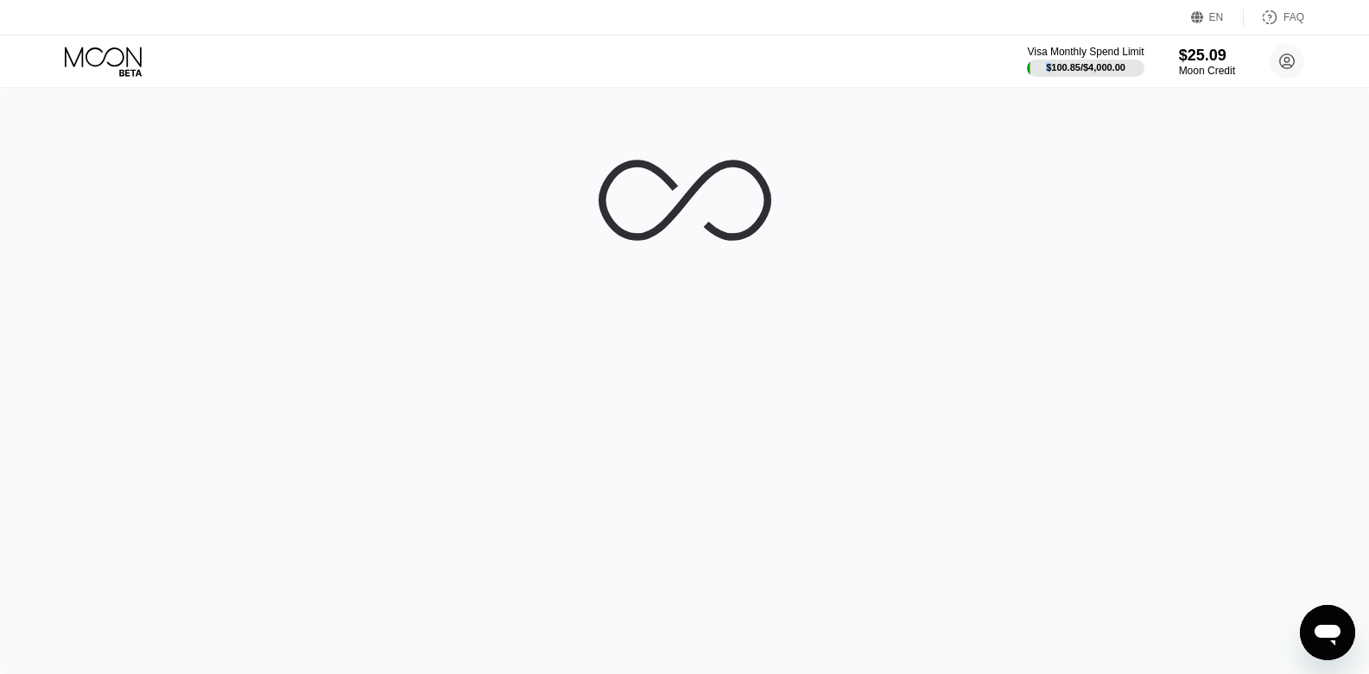
click at [1150, 117] on div at bounding box center [684, 381] width 1369 height 586
click at [993, 71] on div "Visa Monthly Spend Limit $100.85 / $4,000.00 $25.09 Moon Credit alanefranco97@o…" at bounding box center [684, 61] width 1369 height 52
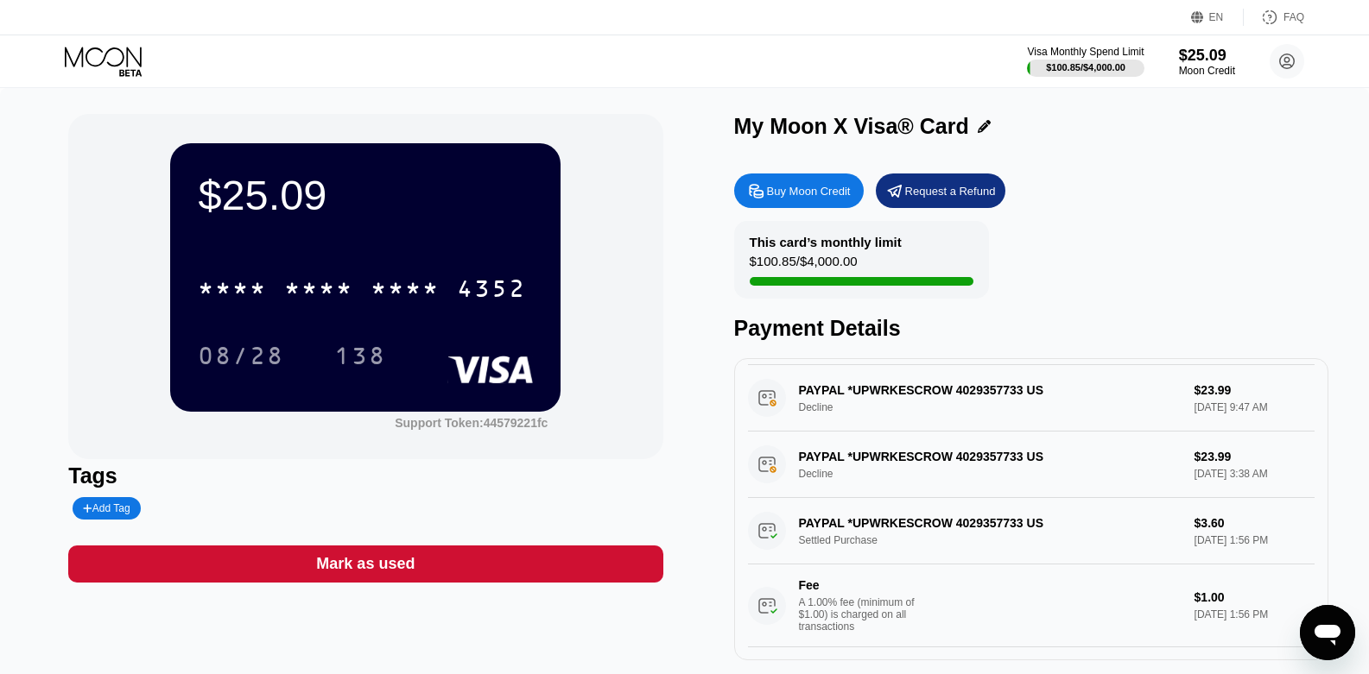
scroll to position [173, 0]
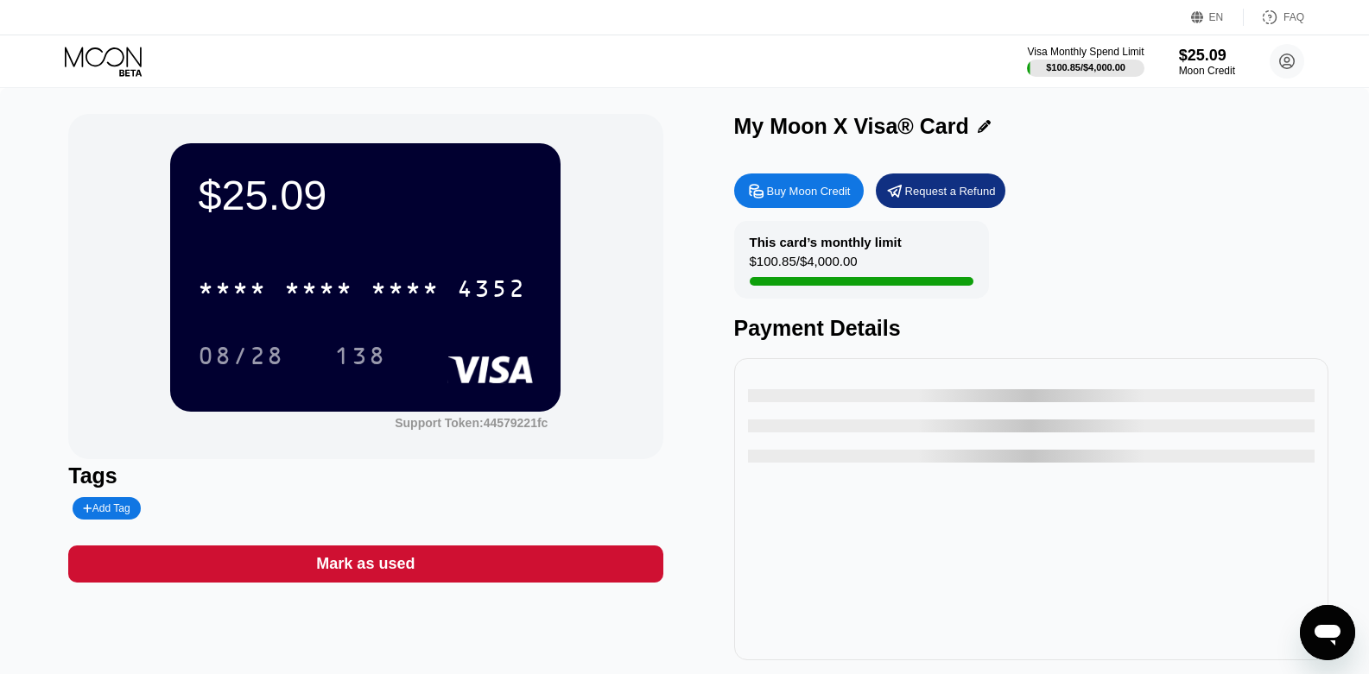
click at [73, 66] on icon at bounding box center [103, 57] width 77 height 20
